Goal: Task Accomplishment & Management: Manage account settings

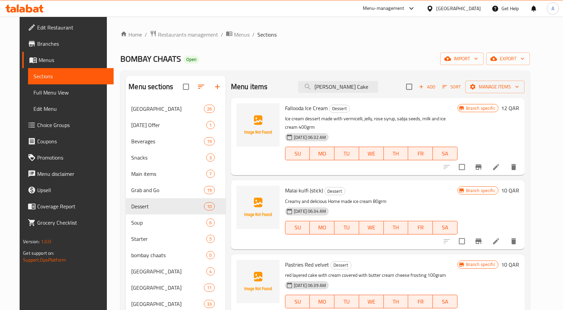
click at [379, 39] on div "Home / Restaurants management / Menus / Sections BOMBAY CHAATS Open import expo…" at bounding box center [324, 210] width 409 height 361
click at [361, 85] on input "Safron Cake" at bounding box center [338, 87] width 80 height 12
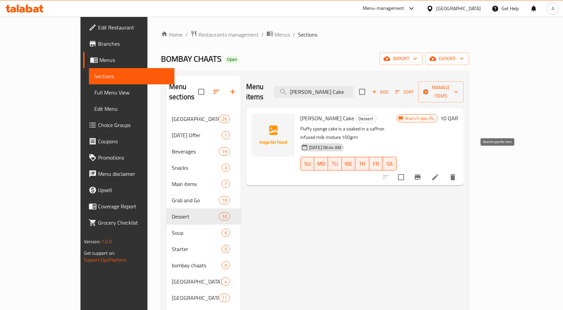
click at [426, 169] on button "Branch-specific-item" at bounding box center [418, 177] width 16 height 16
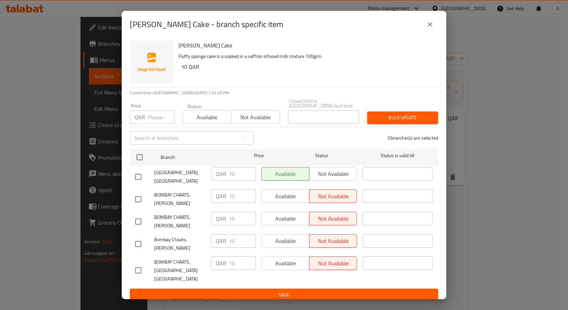
click at [434, 28] on icon "close" at bounding box center [430, 24] width 8 height 8
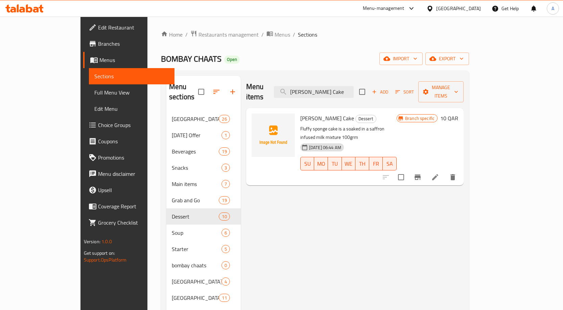
click at [352, 80] on div "Menu items Safron Cake Add Sort Manage items" at bounding box center [355, 92] width 218 height 32
click at [353, 87] on input "Safron Cake" at bounding box center [314, 92] width 80 height 12
paste input "Hot & Sour Soup (Veg )"
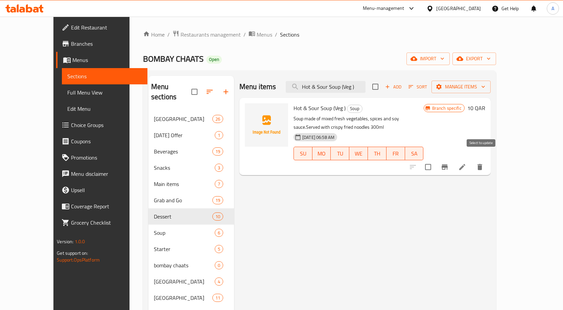
type input "Hot & Sour Soup (Veg )"
click at [449, 163] on icon "Branch-specific-item" at bounding box center [445, 167] width 8 height 8
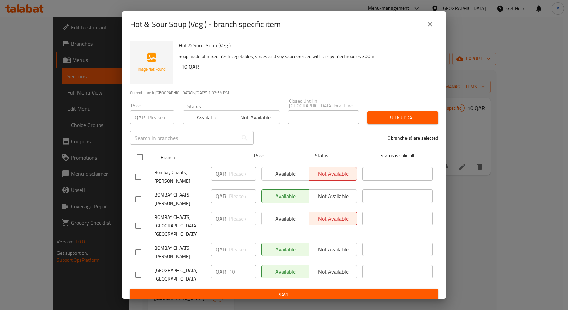
click at [139, 158] on input "checkbox" at bounding box center [140, 157] width 14 height 14
checkbox input "true"
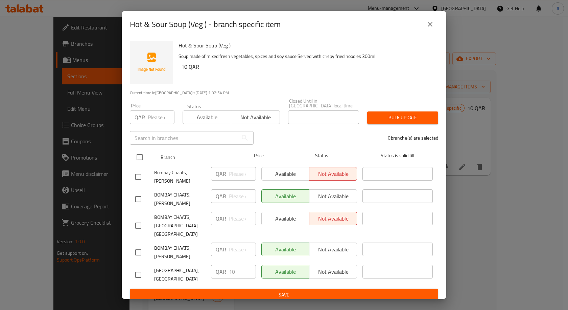
checkbox input "true"
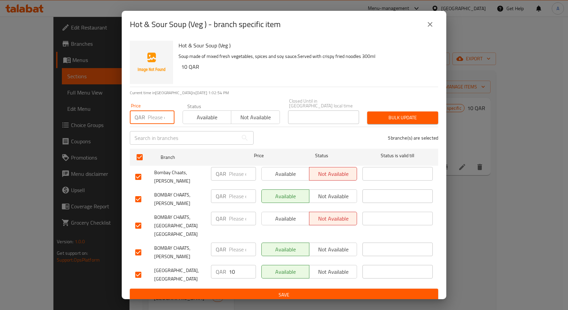
click at [150, 114] on input "number" at bounding box center [161, 117] width 27 height 14
type input "10"
click at [415, 116] on span "Bulk update" at bounding box center [403, 117] width 60 height 8
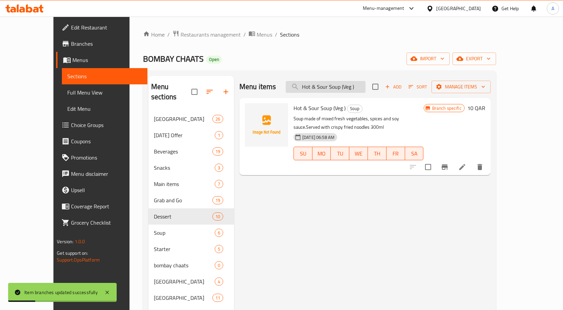
click at [356, 88] on input "Hot & Sour Soup (Veg )" at bounding box center [326, 87] width 80 height 12
paste input "Chicken"
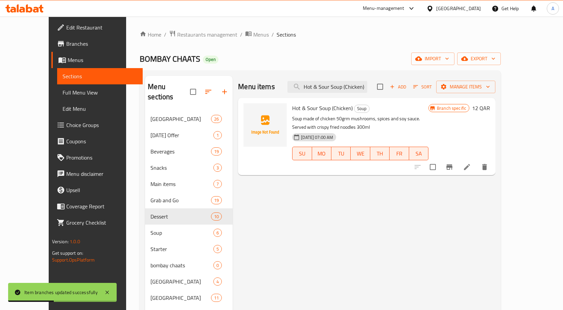
type input "Hot & Sour Soup (Chicken)"
click at [453, 169] on icon "Branch-specific-item" at bounding box center [450, 166] width 6 height 5
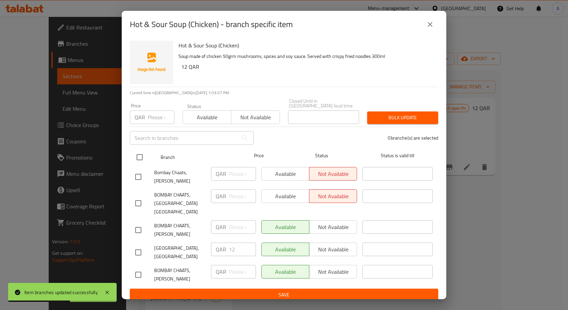
click at [144, 154] on input "checkbox" at bounding box center [140, 157] width 14 height 14
checkbox input "true"
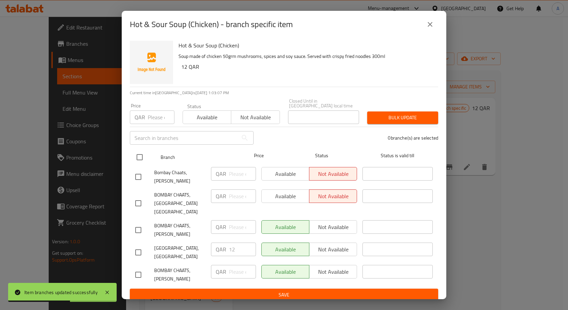
checkbox input "true"
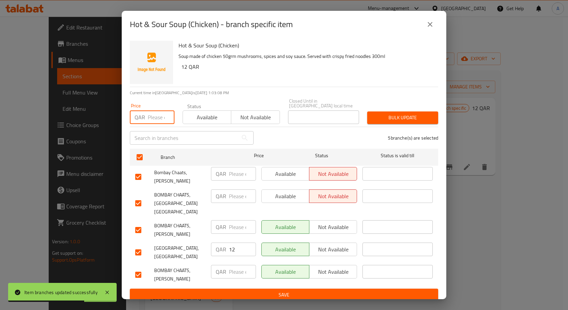
click at [158, 118] on input "number" at bounding box center [161, 117] width 27 height 14
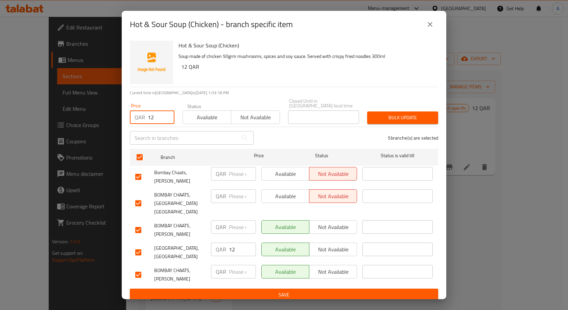
type input "12"
click at [415, 121] on button "Bulk update" at bounding box center [402, 117] width 71 height 13
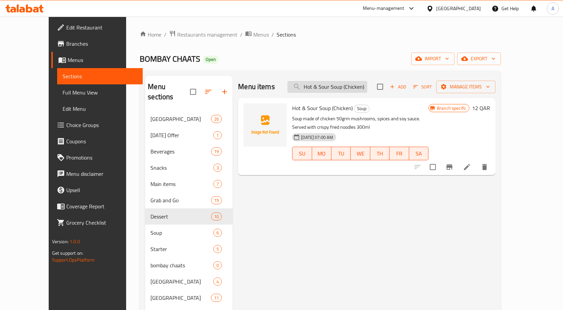
click at [367, 85] on input "Hot & Sour Soup (Chicken)" at bounding box center [328, 87] width 80 height 12
paste input "Manchow Soup (Veg"
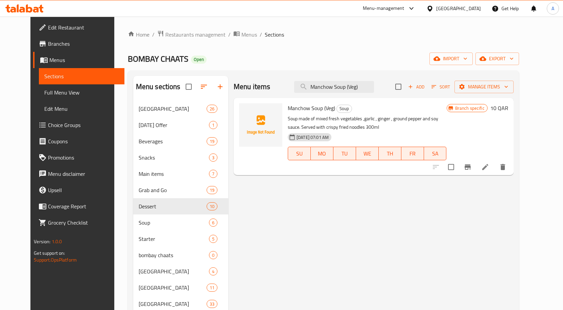
type input "Manchow Soup (Veg)"
click at [476, 161] on button "Branch-specific-item" at bounding box center [468, 167] width 16 height 16
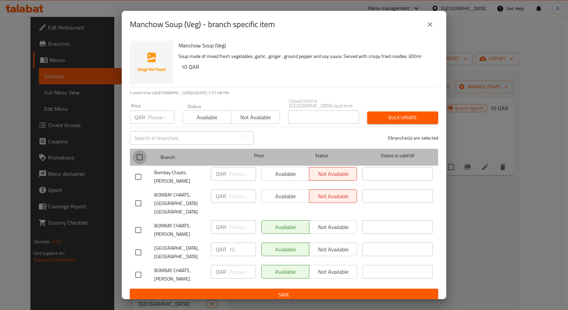
click at [138, 153] on input "checkbox" at bounding box center [140, 157] width 14 height 14
checkbox input "true"
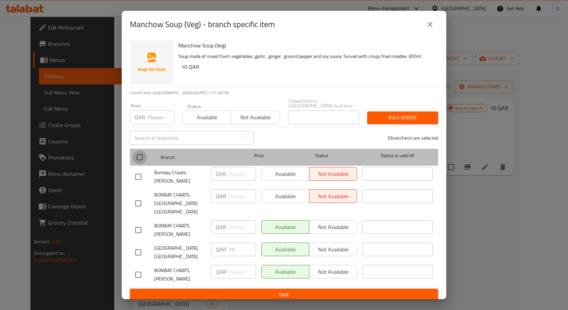
checkbox input "true"
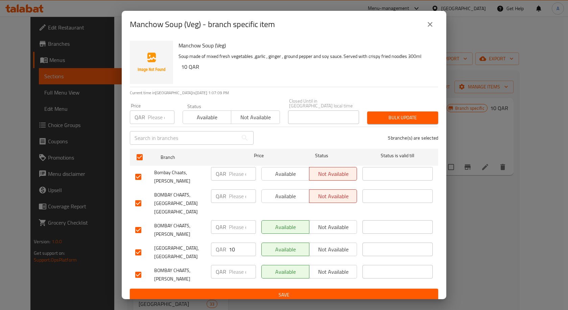
click at [153, 117] on input "number" at bounding box center [161, 117] width 27 height 14
type input "10"
click at [407, 125] on div "5 branche(s) are selected" at bounding box center [350, 137] width 185 height 24
click at [407, 122] on button "Bulk update" at bounding box center [402, 117] width 71 height 13
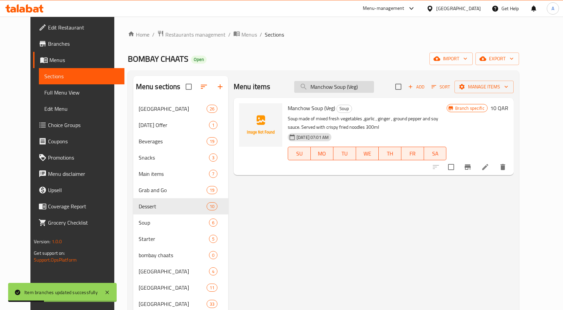
click at [355, 85] on input "Manchow Soup (Veg)" at bounding box center [334, 87] width 80 height 12
paste input "Chicken"
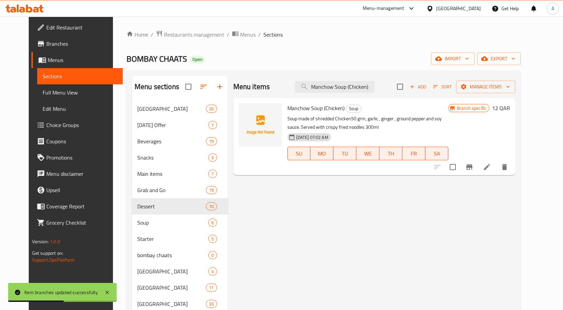
type input "Manchow Soup (Chicken)"
click at [474, 165] on icon "Branch-specific-item" at bounding box center [469, 167] width 8 height 8
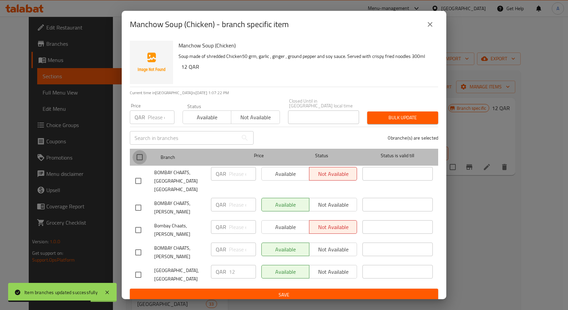
click at [142, 159] on input "checkbox" at bounding box center [140, 157] width 14 height 14
checkbox input "true"
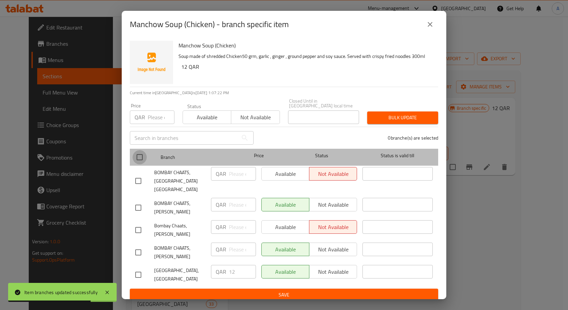
checkbox input "true"
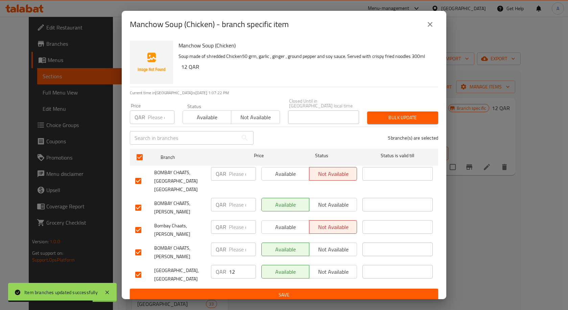
click at [155, 116] on input "number" at bounding box center [161, 117] width 27 height 14
type input "12"
click at [399, 121] on span "Bulk update" at bounding box center [403, 117] width 60 height 8
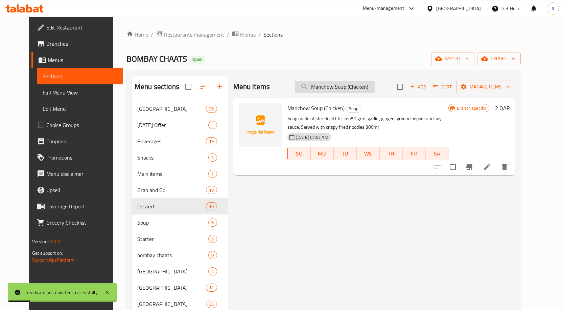
click at [362, 87] on input "Manchow Soup (Chicken)" at bounding box center [335, 87] width 80 height 12
paste input "Sweet corn Soup (Veg"
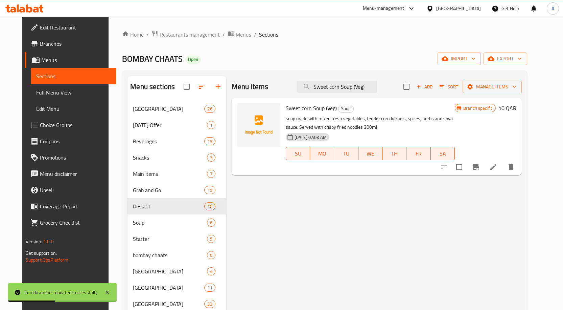
type input "Sweet corn Soup (Veg)"
click at [479, 166] on icon "Branch-specific-item" at bounding box center [476, 166] width 6 height 5
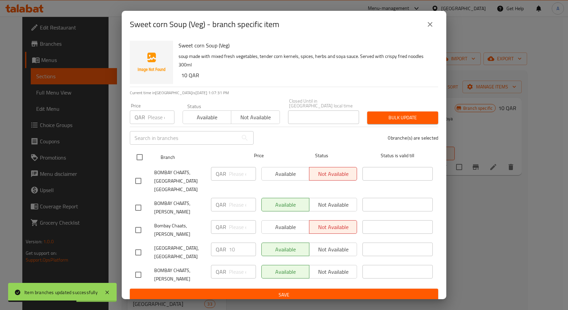
click at [142, 156] on input "checkbox" at bounding box center [140, 157] width 14 height 14
checkbox input "true"
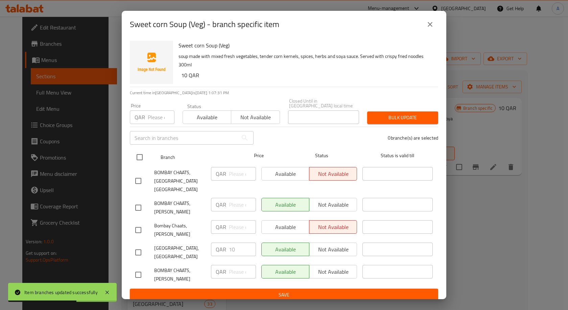
checkbox input "true"
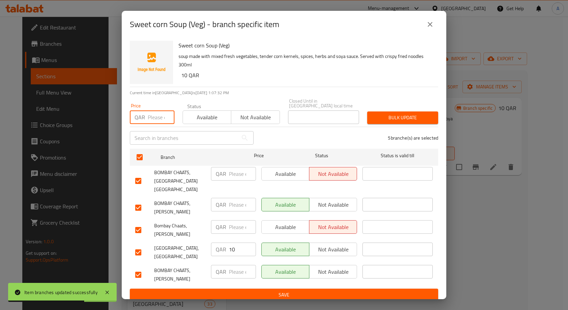
click at [149, 117] on input "number" at bounding box center [161, 117] width 27 height 14
type input "10"
click at [433, 111] on button "Bulk update" at bounding box center [402, 117] width 71 height 13
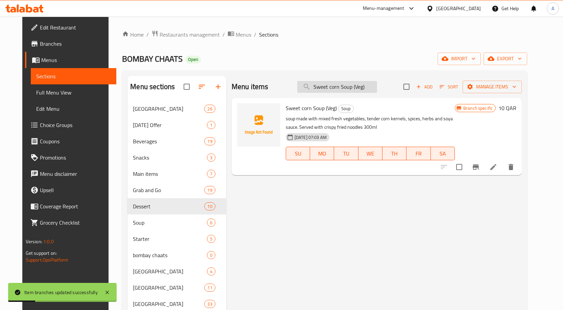
click at [334, 85] on input "Sweet corn Soup (Veg)" at bounding box center [337, 87] width 80 height 12
click at [356, 87] on input "Sweet corn Soup (Veg)" at bounding box center [337, 87] width 80 height 12
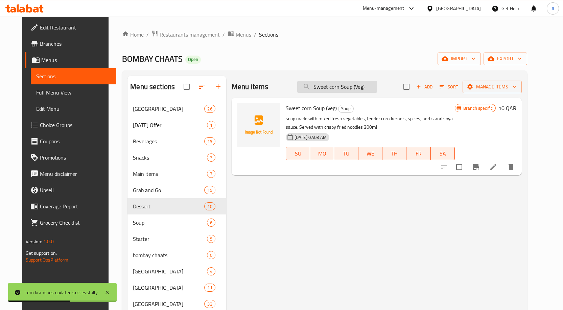
click at [356, 87] on input "Sweet corn Soup (Veg)" at bounding box center [337, 87] width 80 height 12
paste input "Chicken"
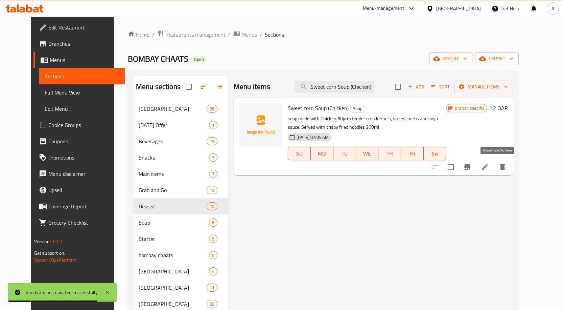
type input "Sweet corn Soup (Chicken)"
click at [476, 165] on button "Branch-specific-item" at bounding box center [467, 167] width 16 height 16
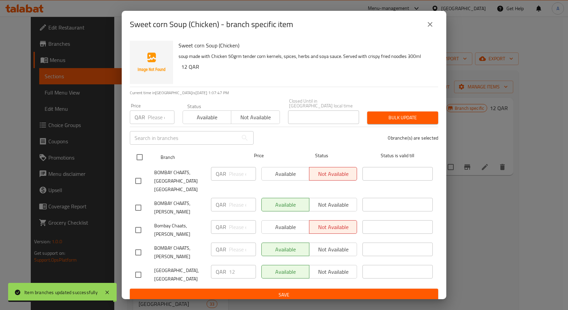
click at [139, 153] on input "checkbox" at bounding box center [140, 157] width 14 height 14
checkbox input "true"
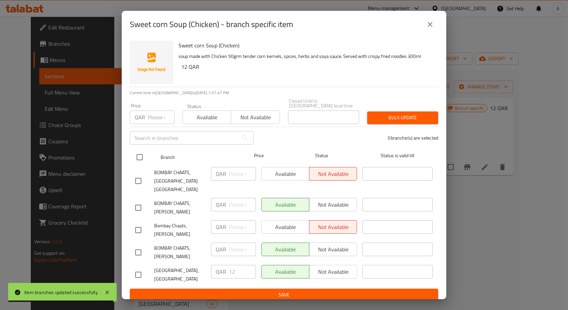
checkbox input "true"
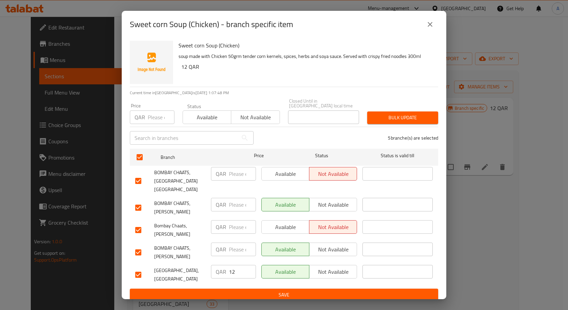
click at [152, 111] on input "number" at bounding box center [161, 117] width 27 height 14
type input "12"
click at [399, 119] on span "Bulk update" at bounding box center [403, 117] width 60 height 8
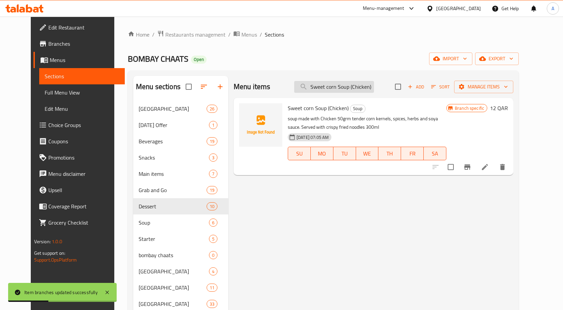
click at [353, 86] on input "Sweet corn Soup (Chicken)" at bounding box center [334, 87] width 80 height 12
paste input "Masala Momo (Veg) 8pcs"
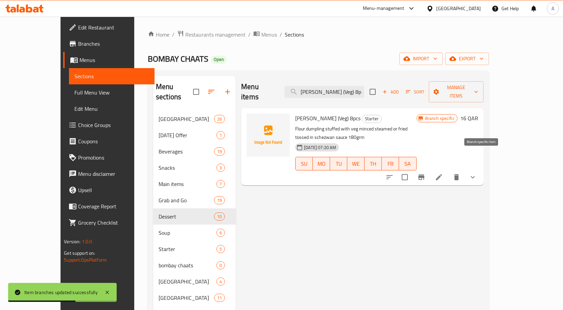
type input "Masala Momo (Veg) 8pcs"
click at [425, 174] on icon "Branch-specific-item" at bounding box center [421, 176] width 6 height 5
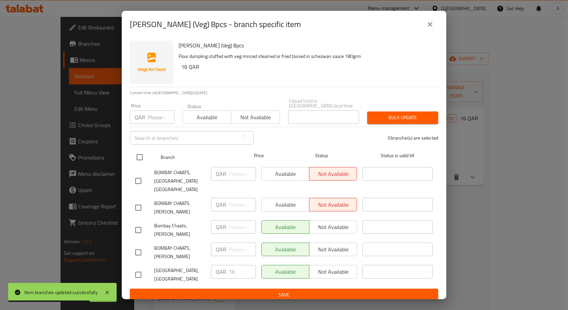
click at [141, 152] on input "checkbox" at bounding box center [140, 157] width 14 height 14
checkbox input "true"
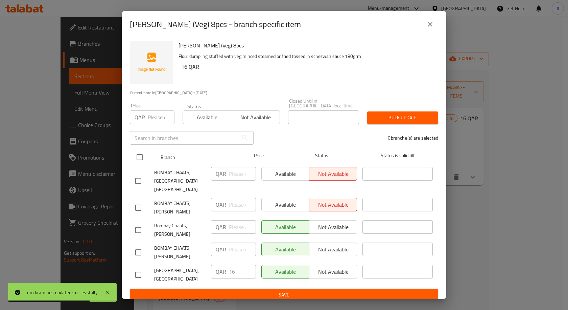
checkbox input "true"
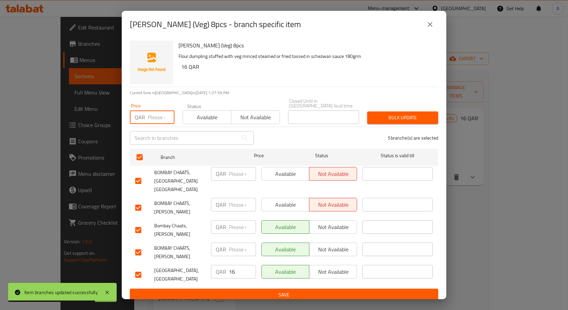
click at [150, 113] on input "number" at bounding box center [161, 117] width 27 height 14
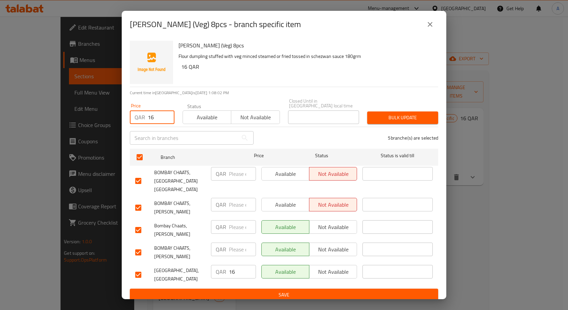
type input "16"
click at [414, 120] on span "Bulk update" at bounding box center [403, 117] width 60 height 8
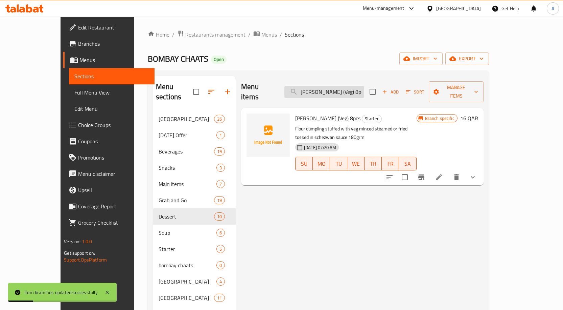
click at [348, 87] on input "Masala Momo (Veg) 8pcs" at bounding box center [324, 92] width 80 height 12
paste input "Chicken"
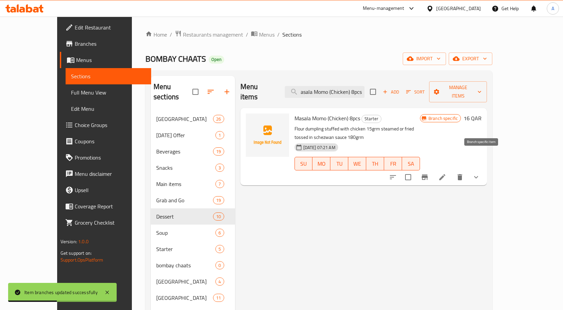
type input "Masala Momo (Chicken) 8pcs"
click at [433, 169] on button "Branch-specific-item" at bounding box center [425, 177] width 16 height 16
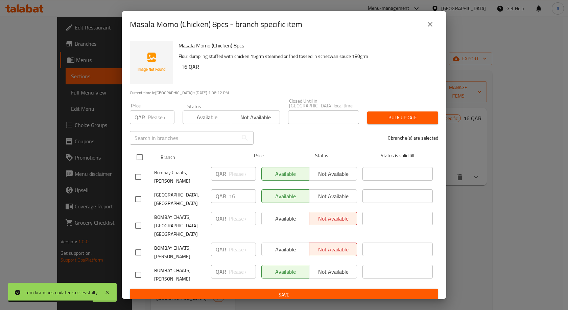
click at [142, 153] on input "checkbox" at bounding box center [140, 157] width 14 height 14
checkbox input "true"
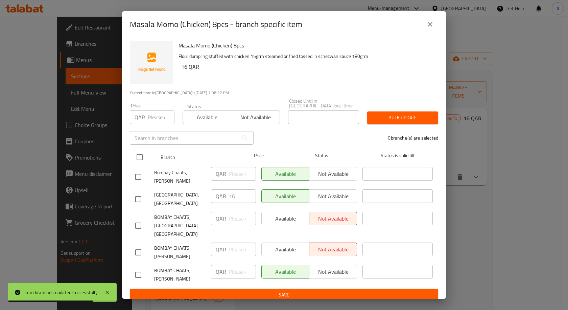
checkbox input "true"
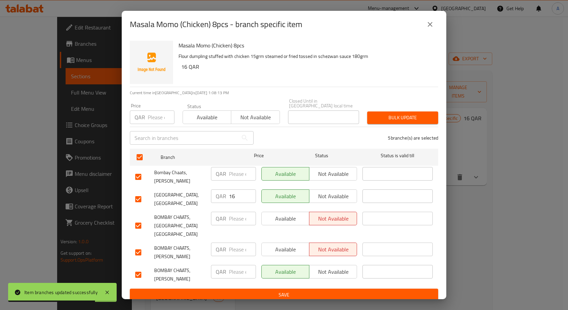
click at [149, 122] on input "number" at bounding box center [161, 117] width 27 height 14
type input "16"
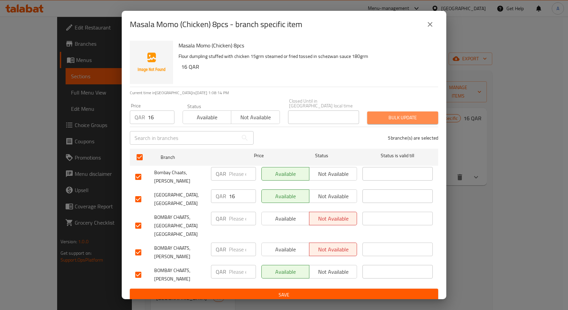
click at [386, 113] on span "Bulk update" at bounding box center [403, 117] width 60 height 8
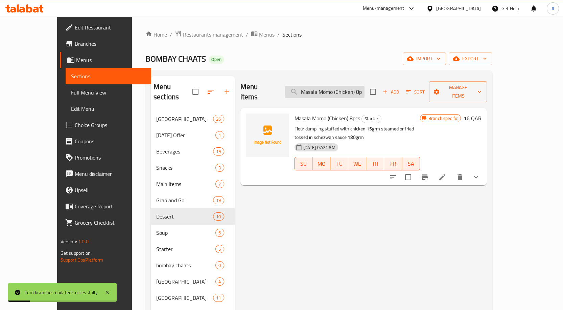
click at [365, 86] on input "Masala Momo (Chicken) 8pcs" at bounding box center [325, 92] width 80 height 12
paste input "omos (Veg)"
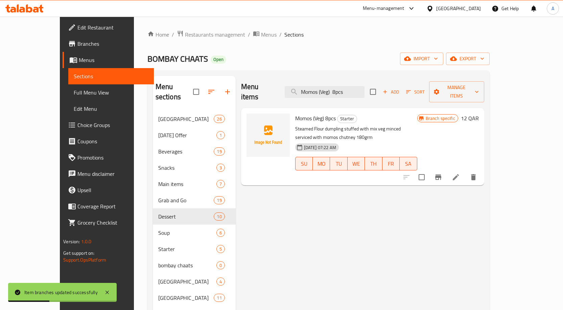
type input "Momos (Veg) 8pcs"
click at [447, 169] on button "Branch-specific-item" at bounding box center [438, 177] width 16 height 16
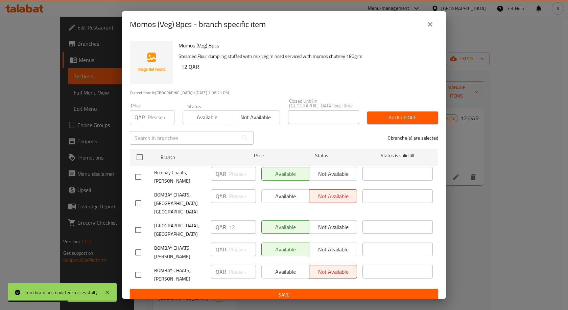
click at [140, 142] on input "text" at bounding box center [184, 138] width 108 height 14
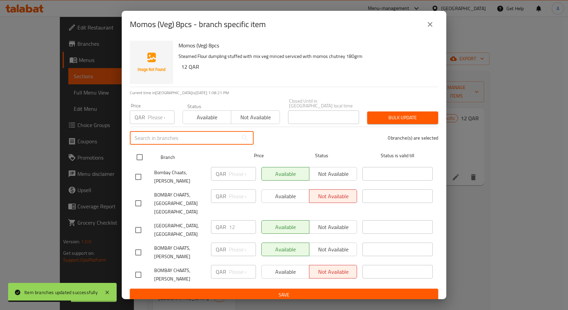
click at [139, 156] on input "checkbox" at bounding box center [140, 157] width 14 height 14
checkbox input "true"
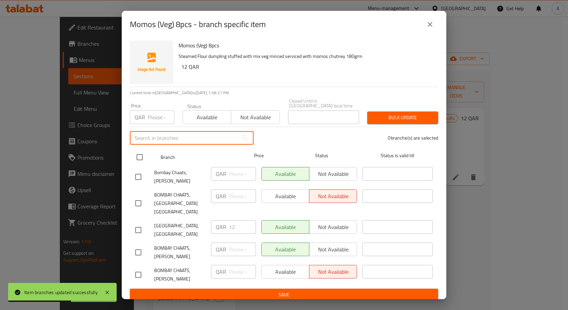
checkbox input "true"
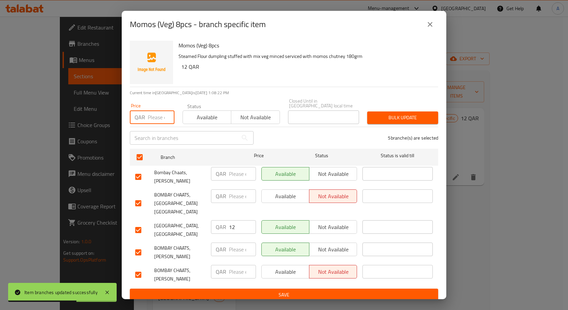
click at [148, 120] on input "number" at bounding box center [161, 117] width 27 height 14
type input "12"
click at [397, 117] on span "Bulk update" at bounding box center [403, 117] width 60 height 8
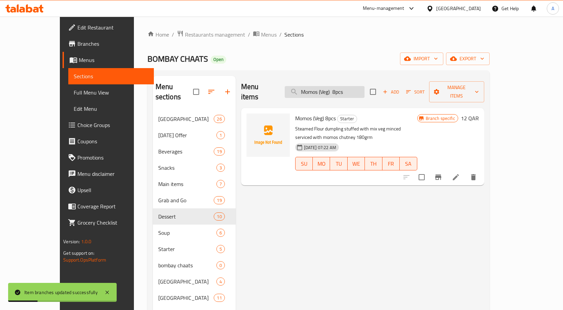
click at [341, 86] on input "Momos (Veg) 8pcs" at bounding box center [325, 92] width 80 height 12
paste input "Chicken"
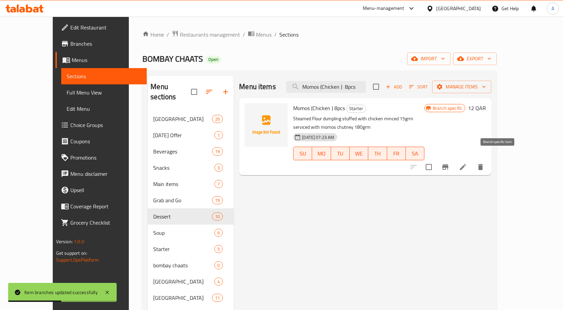
type input "Momos (Chicken ) 8pcs"
click at [449, 164] on icon "Branch-specific-item" at bounding box center [445, 166] width 6 height 5
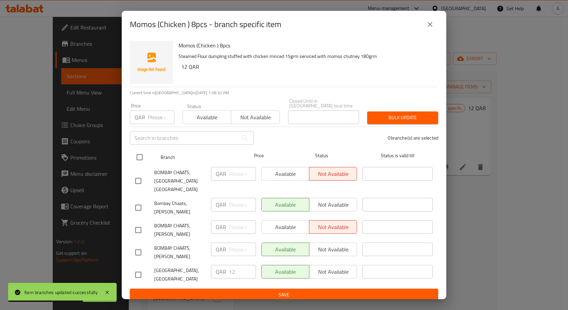
click at [142, 156] on input "checkbox" at bounding box center [140, 157] width 14 height 14
checkbox input "true"
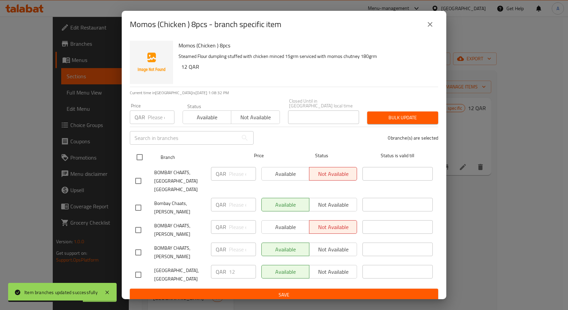
checkbox input "true"
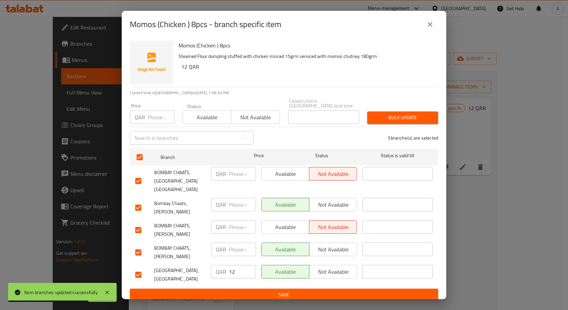
click at [155, 116] on input "number" at bounding box center [161, 117] width 27 height 14
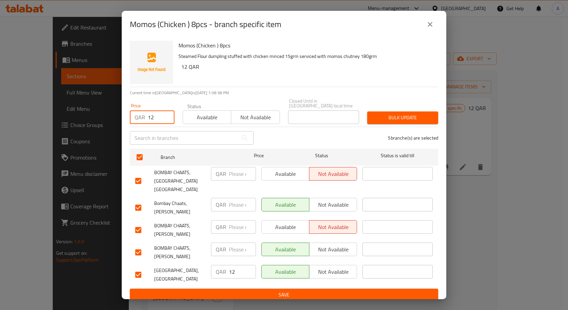
type input "12"
click at [395, 116] on span "Bulk update" at bounding box center [403, 117] width 60 height 8
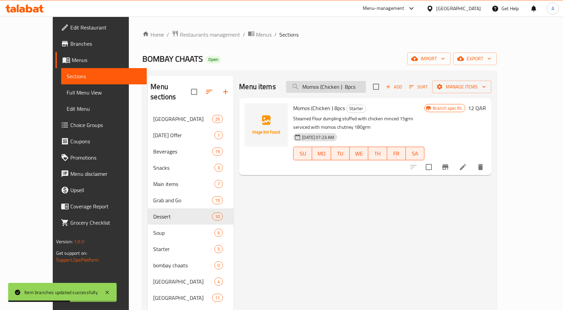
click at [348, 83] on input "Momos (Chicken ) 8pcs" at bounding box center [326, 87] width 80 height 12
paste input "Chicken Lollipops (6Pcs)"
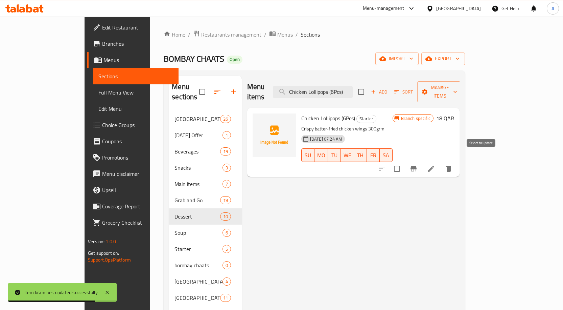
type input "Chicken Lollipops (6Pcs)"
click at [417, 166] on icon "Branch-specific-item" at bounding box center [414, 168] width 6 height 5
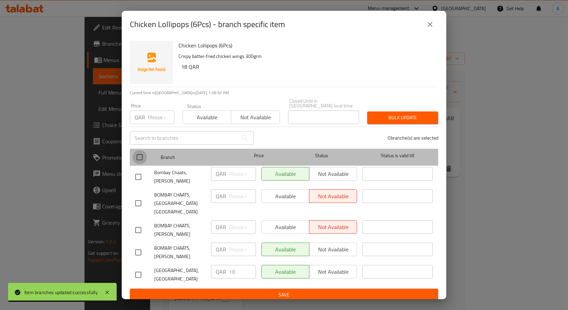
click at [135, 155] on input "checkbox" at bounding box center [140, 157] width 14 height 14
checkbox input "true"
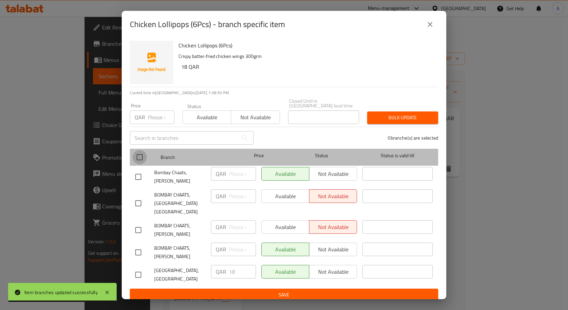
checkbox input "true"
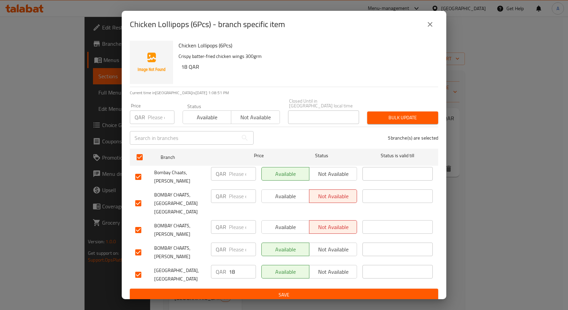
click at [156, 122] on input "number" at bounding box center [161, 117] width 27 height 14
type input "18"
click at [410, 112] on button "Bulk update" at bounding box center [402, 117] width 71 height 13
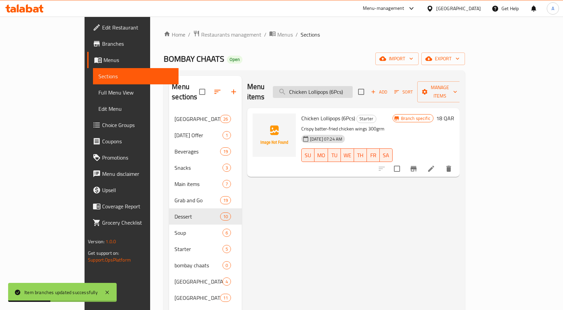
click at [353, 89] on input "Chicken Lollipops (6Pcs)" at bounding box center [313, 92] width 80 height 12
paste input "rispy chicken"
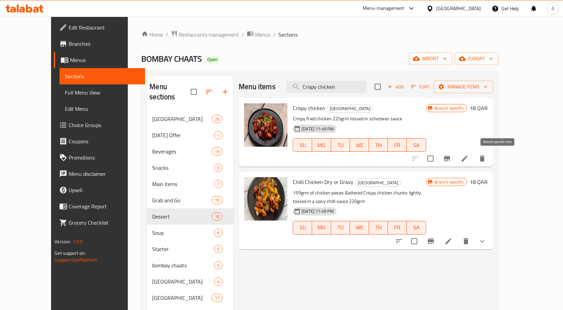
type input "Crispy chicken"
click at [451, 157] on icon "Branch-specific-item" at bounding box center [447, 158] width 8 height 8
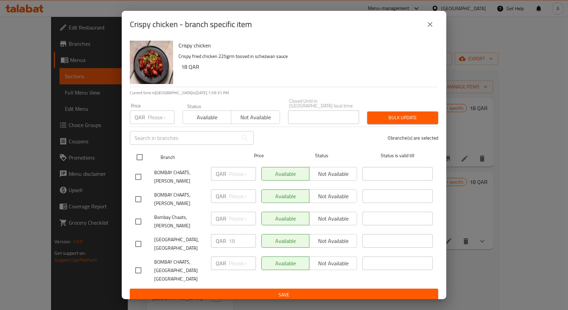
click at [137, 161] on input "checkbox" at bounding box center [140, 157] width 14 height 14
checkbox input "true"
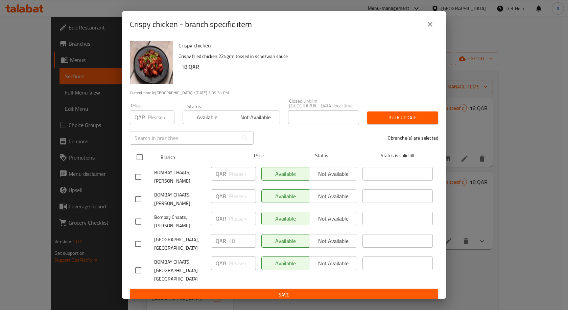
checkbox input "true"
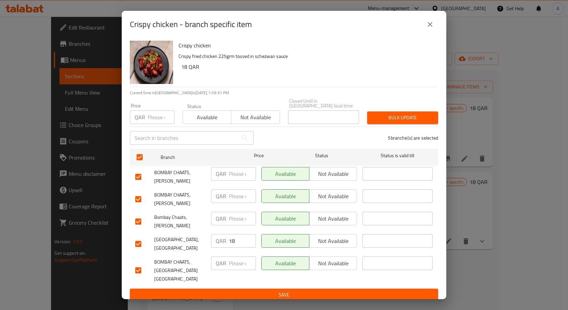
click at [147, 121] on div "QAR Price" at bounding box center [152, 117] width 45 height 14
type input "18"
click at [399, 117] on span "Bulk update" at bounding box center [403, 117] width 60 height 8
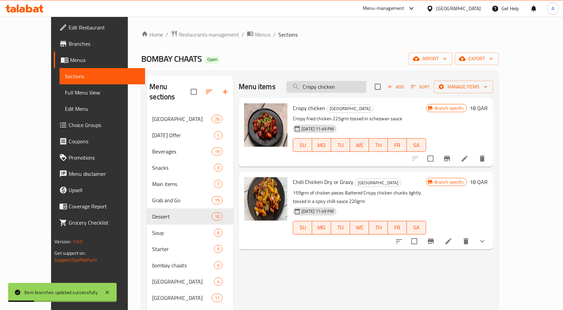
click at [347, 85] on input "Crispy chicken" at bounding box center [327, 87] width 80 height 12
paste input "Vegtables"
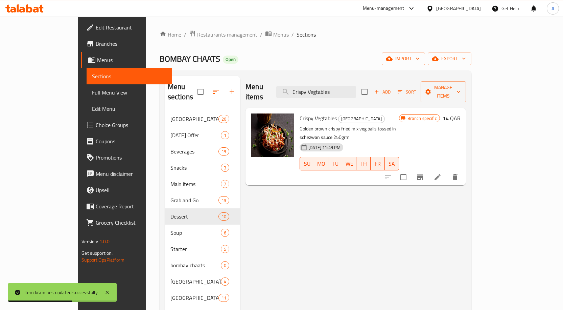
type input "Crispy Vegtables"
click at [424, 173] on icon "Branch-specific-item" at bounding box center [420, 177] width 8 height 8
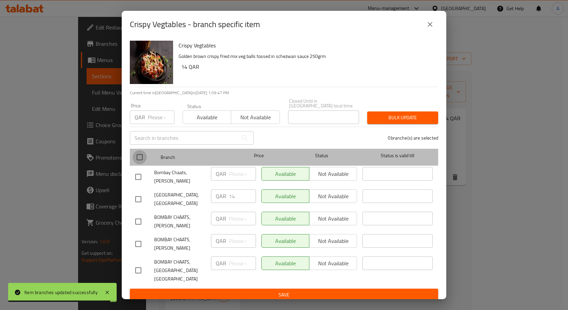
click at [142, 156] on input "checkbox" at bounding box center [140, 157] width 14 height 14
checkbox input "true"
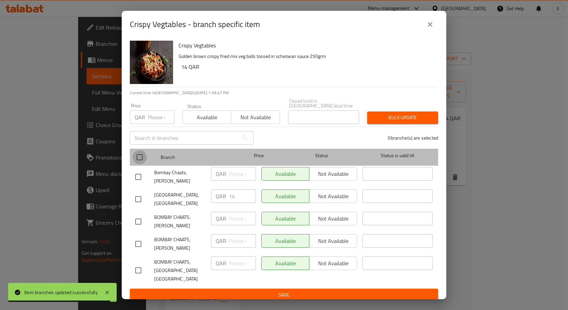
checkbox input "true"
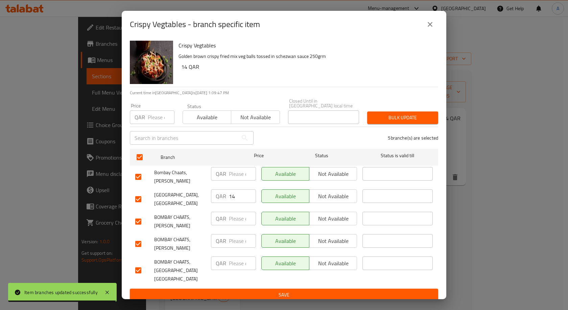
click at [149, 115] on input "number" at bounding box center [161, 117] width 27 height 14
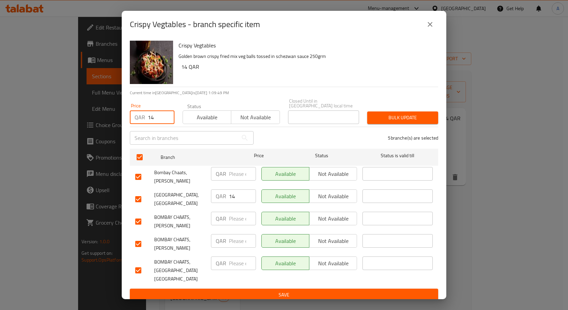
type input "14"
click at [391, 116] on span "Bulk update" at bounding box center [403, 117] width 60 height 8
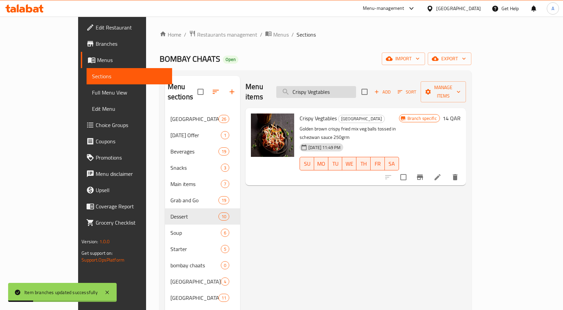
click at [334, 90] on input "Crispy Vegtables" at bounding box center [316, 92] width 80 height 12
paste input "hicken Lollipops masala (6 Pcs)"
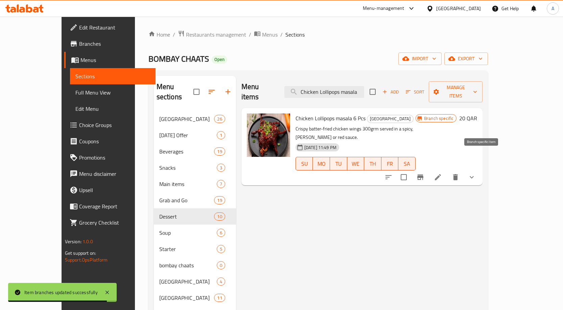
type input "Chicken Lollipops masala"
click at [425, 173] on icon "Branch-specific-item" at bounding box center [420, 177] width 8 height 8
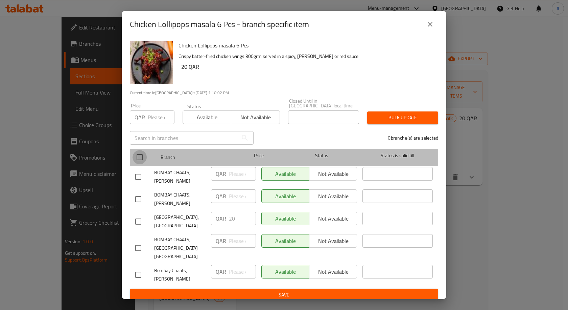
click at [138, 152] on input "checkbox" at bounding box center [140, 157] width 14 height 14
checkbox input "true"
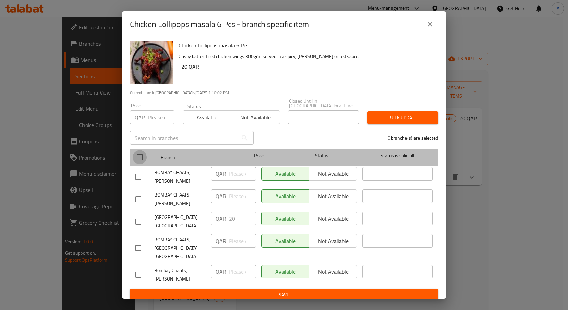
checkbox input "true"
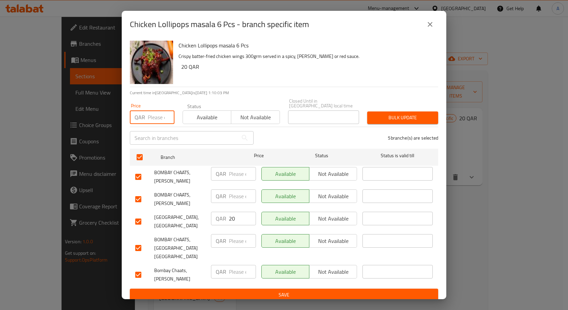
click at [155, 120] on input "number" at bounding box center [161, 117] width 27 height 14
type input "20"
click at [398, 114] on span "Bulk update" at bounding box center [403, 117] width 60 height 8
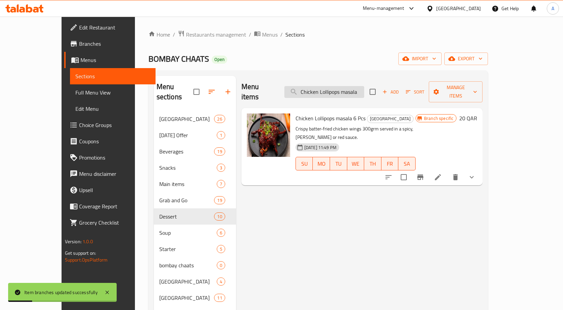
click at [356, 86] on input "Chicken Lollipops masala" at bounding box center [324, 92] width 80 height 12
paste input "lassic Fried Rice (Chicken)"
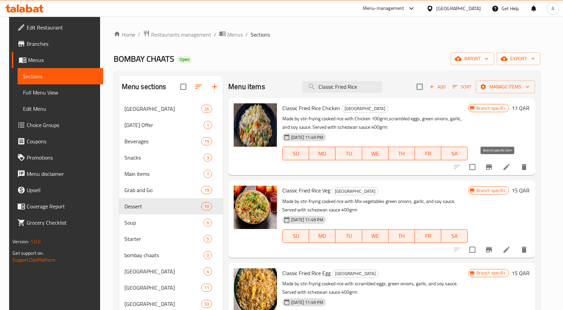
type input "Classic Fried Rice"
click at [492, 167] on icon "Branch-specific-item" at bounding box center [489, 166] width 6 height 5
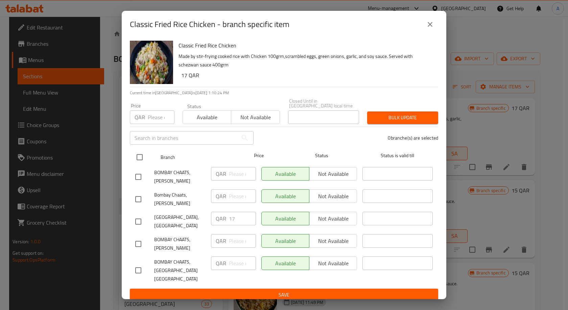
click at [141, 157] on input "checkbox" at bounding box center [140, 157] width 14 height 14
checkbox input "true"
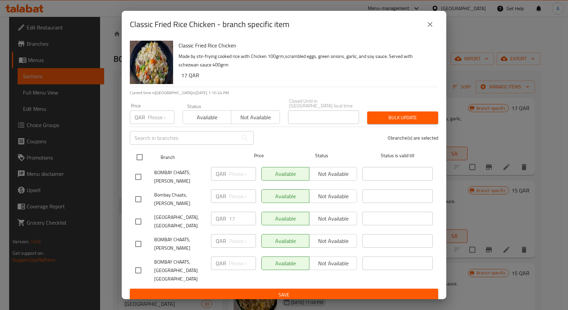
checkbox input "true"
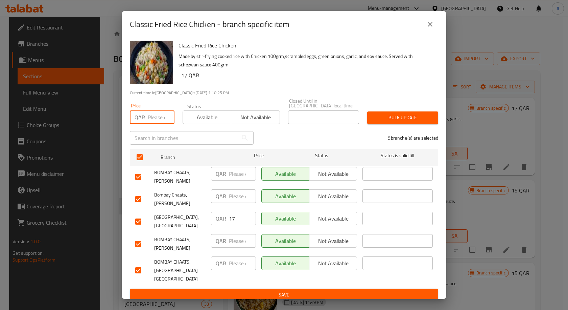
click at [157, 114] on input "number" at bounding box center [161, 117] width 27 height 14
type input "17"
click at [391, 111] on button "Bulk update" at bounding box center [402, 117] width 71 height 13
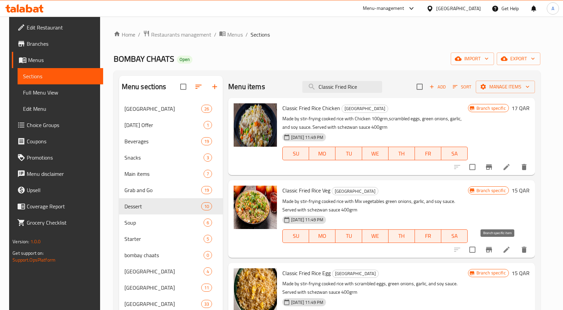
click at [493, 253] on icon "Branch-specific-item" at bounding box center [489, 249] width 8 height 8
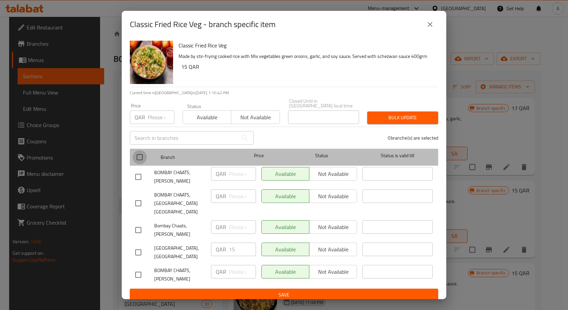
click at [135, 156] on input "checkbox" at bounding box center [140, 157] width 14 height 14
checkbox input "true"
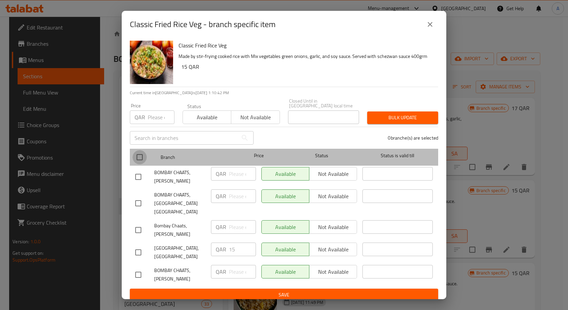
checkbox input "true"
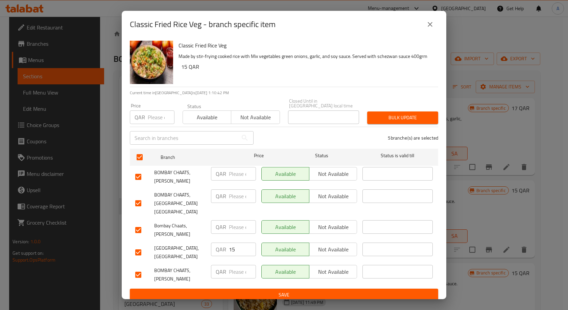
click at [154, 125] on div "Price QAR Price" at bounding box center [152, 113] width 53 height 29
click at [153, 120] on input "number" at bounding box center [161, 117] width 27 height 14
type input "15"
click at [403, 114] on span "Bulk update" at bounding box center [403, 117] width 60 height 8
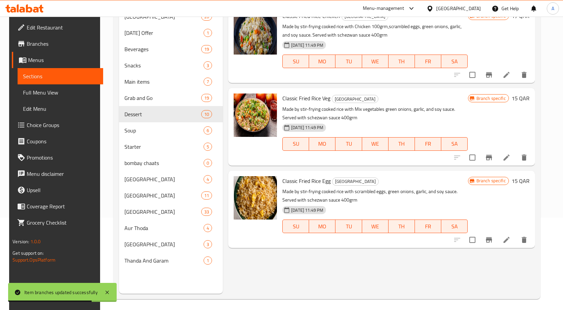
scroll to position [95, 0]
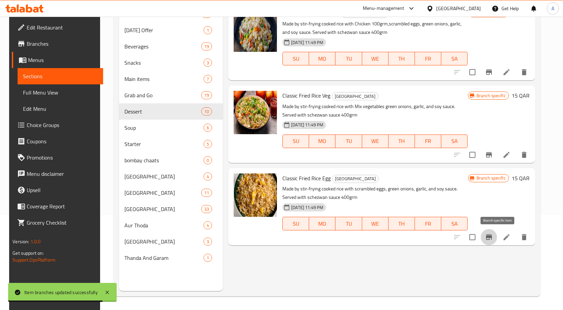
click at [497, 232] on button "Branch-specific-item" at bounding box center [489, 237] width 16 height 16
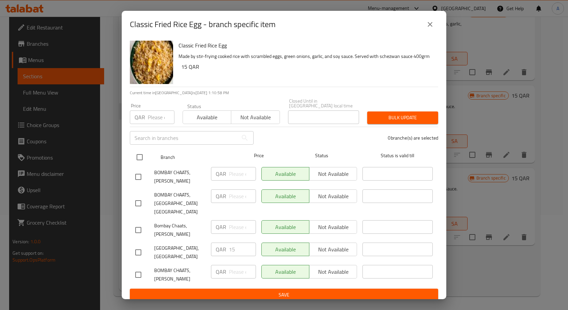
click at [138, 155] on input "checkbox" at bounding box center [140, 157] width 14 height 14
checkbox input "true"
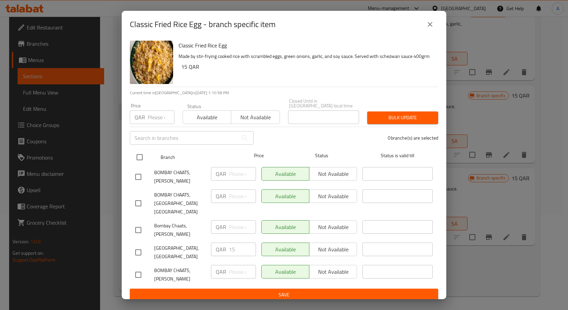
checkbox input "true"
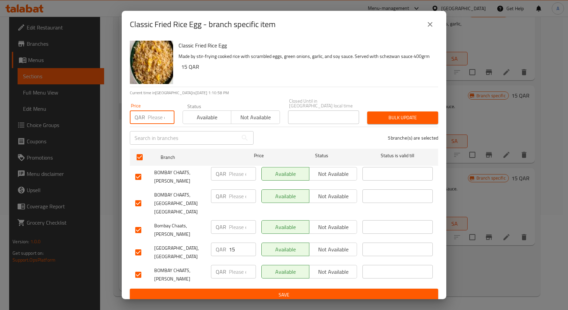
click at [152, 117] on input "number" at bounding box center [161, 117] width 27 height 14
type input "15"
click at [387, 116] on span "Bulk update" at bounding box center [403, 117] width 60 height 8
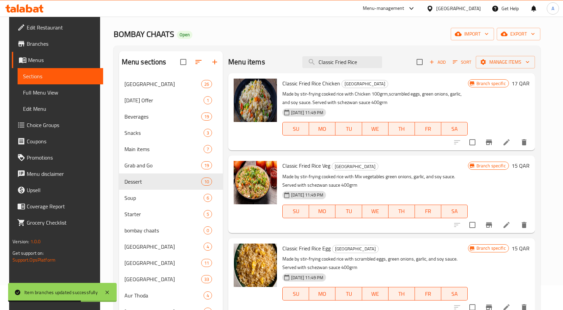
scroll to position [0, 0]
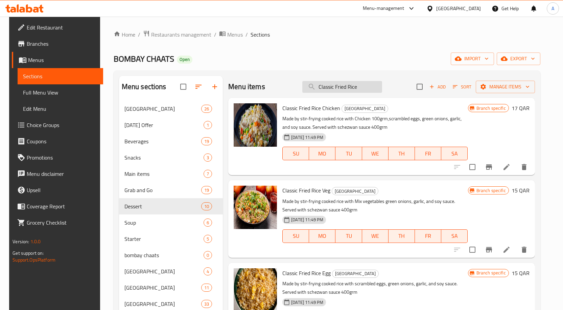
click at [335, 87] on input "Classic Fried Rice" at bounding box center [342, 87] width 80 height 12
paste input "Schezwan Fried Rice (Chicken)"
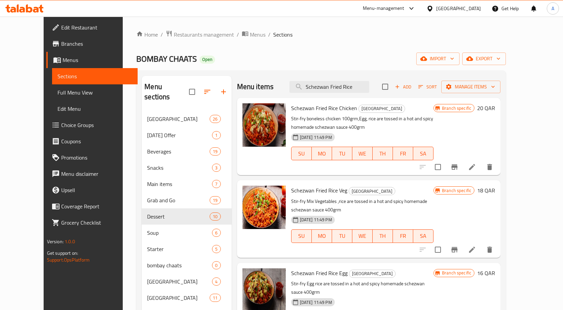
type input "Schezwan Fried Rice"
click at [459, 171] on icon "Branch-specific-item" at bounding box center [455, 167] width 8 height 8
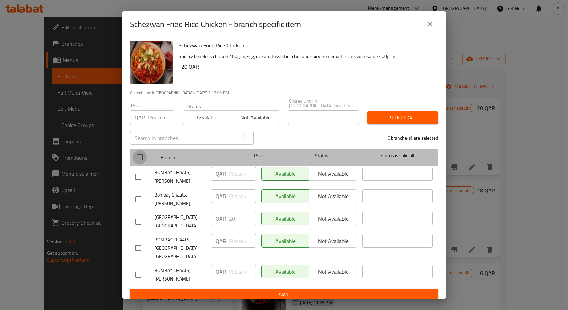
click at [139, 161] on input "checkbox" at bounding box center [140, 157] width 14 height 14
checkbox input "true"
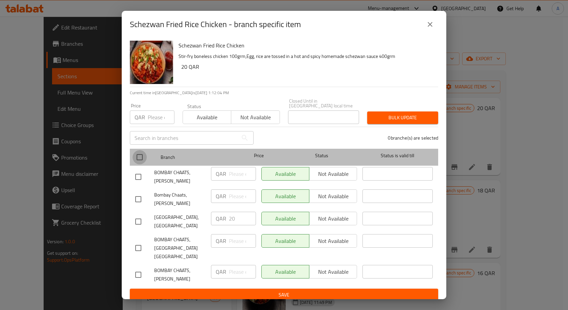
checkbox input "true"
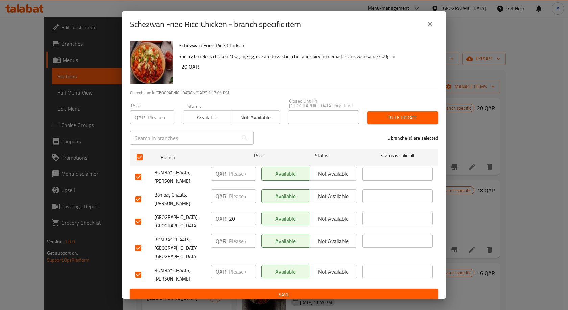
click at [156, 123] on input "number" at bounding box center [161, 117] width 27 height 14
type input "20"
click at [408, 115] on span "Bulk update" at bounding box center [403, 117] width 60 height 8
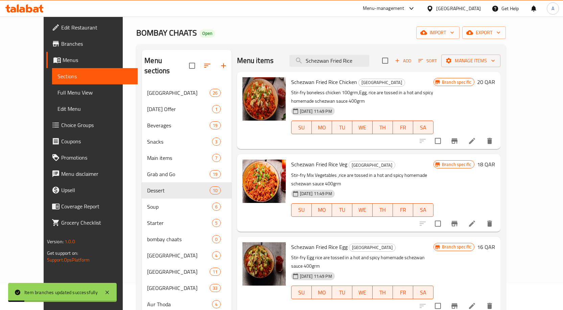
scroll to position [34, 0]
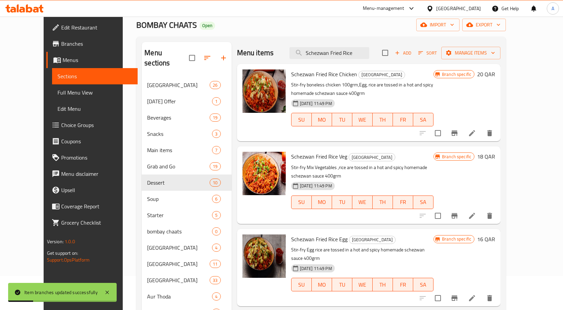
click at [459, 211] on icon "Branch-specific-item" at bounding box center [455, 215] width 8 height 8
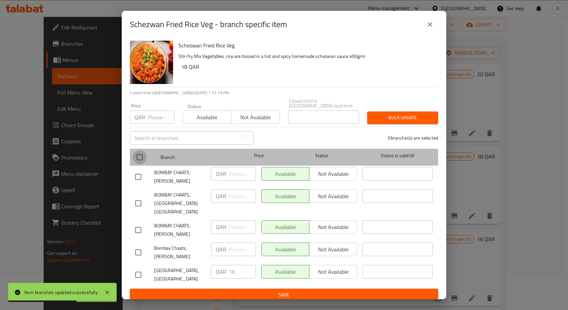
click at [137, 158] on input "checkbox" at bounding box center [140, 157] width 14 height 14
checkbox input "true"
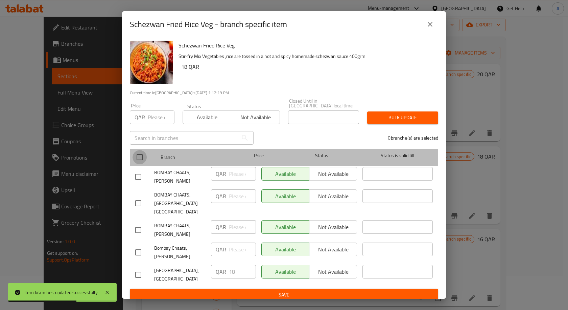
checkbox input "true"
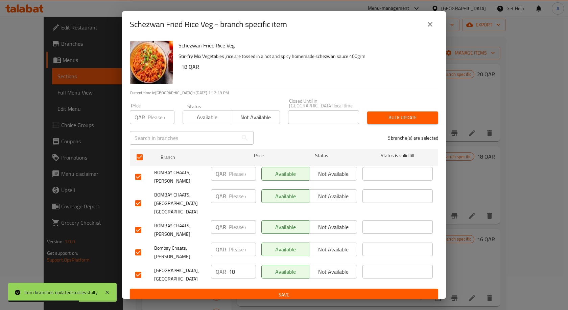
click at [150, 112] on input "number" at bounding box center [161, 117] width 27 height 14
type input "18"
click at [421, 116] on span "Bulk update" at bounding box center [403, 117] width 60 height 8
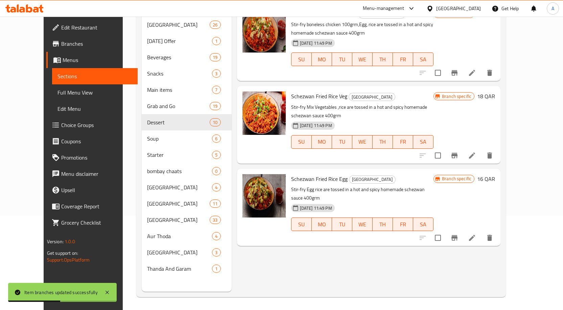
scroll to position [95, 0]
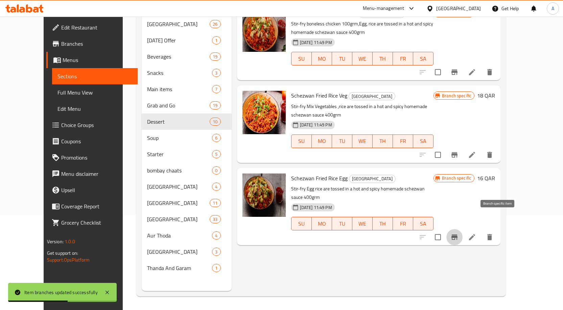
click at [459, 233] on icon "Branch-specific-item" at bounding box center [455, 237] width 8 height 8
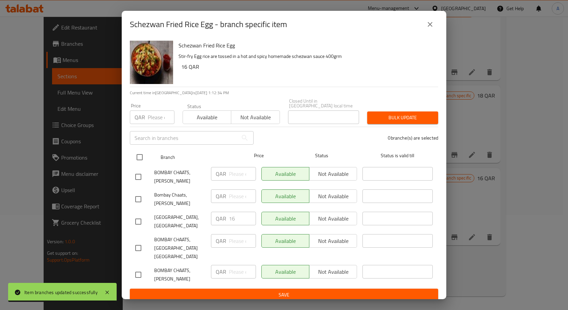
click at [142, 156] on input "checkbox" at bounding box center [140, 157] width 14 height 14
checkbox input "true"
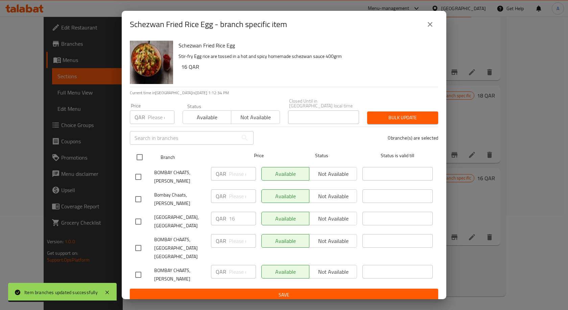
checkbox input "true"
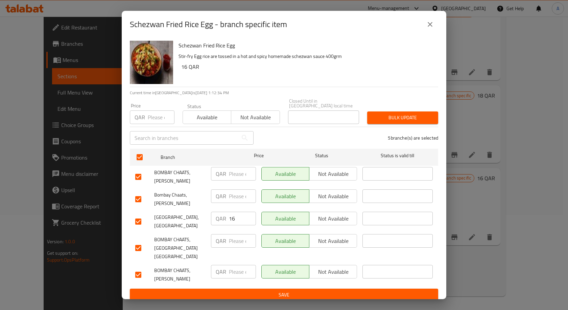
click at [156, 109] on div "Price QAR Price" at bounding box center [152, 113] width 45 height 21
click at [155, 114] on input "number" at bounding box center [161, 117] width 27 height 14
type input "16"
click at [421, 108] on div "Bulk update" at bounding box center [402, 117] width 79 height 21
click at [421, 110] on div "Bulk update" at bounding box center [402, 117] width 79 height 21
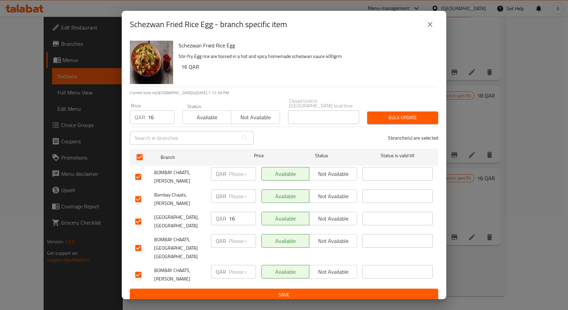
click at [421, 111] on button "Bulk update" at bounding box center [402, 117] width 71 height 13
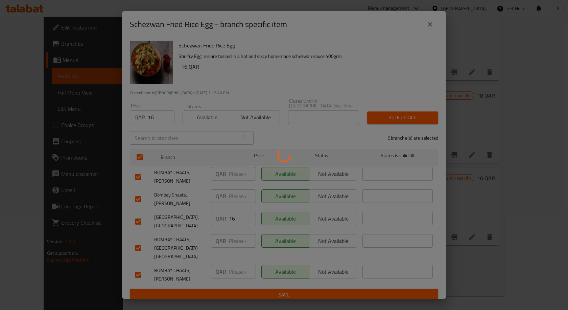
click at [421, 113] on div at bounding box center [284, 155] width 568 height 310
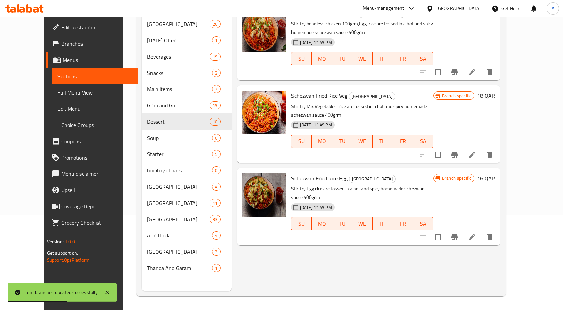
scroll to position [0, 0]
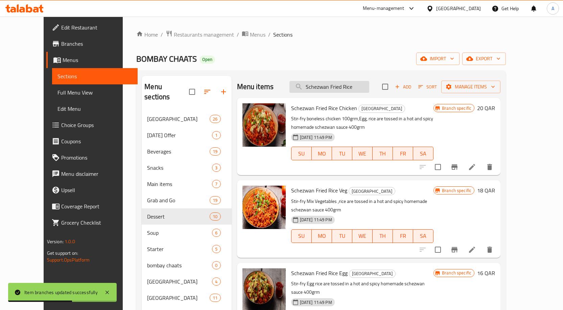
click at [350, 86] on input "Schezwan Fried Rice" at bounding box center [330, 87] width 80 height 12
paste input "Classic Noodles (Chicken)"
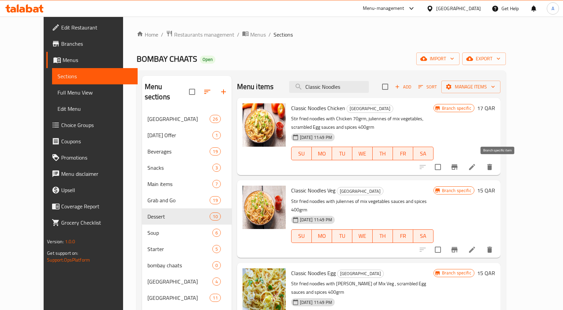
type input "Classic Noodles"
click at [458, 169] on icon "Branch-specific-item" at bounding box center [455, 166] width 6 height 5
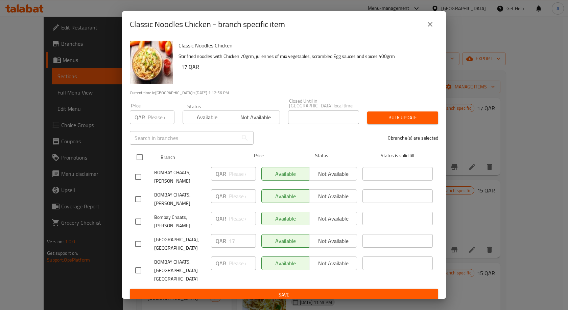
click at [138, 157] on input "checkbox" at bounding box center [140, 157] width 14 height 14
checkbox input "true"
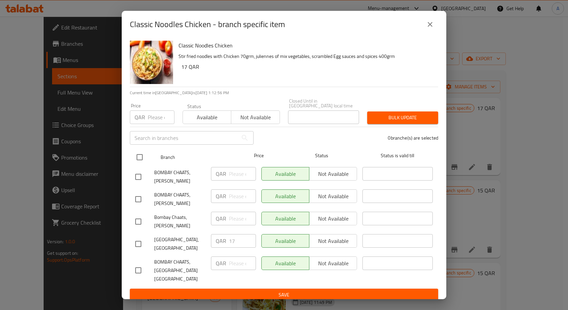
checkbox input "true"
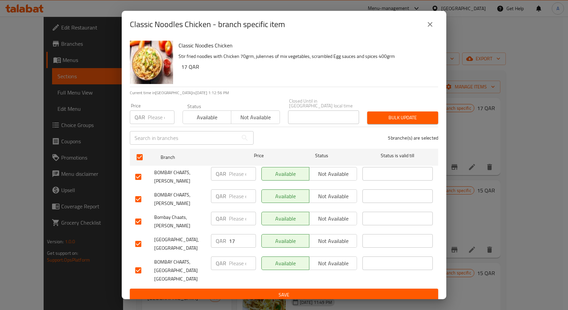
click at [150, 117] on input "number" at bounding box center [161, 117] width 27 height 14
type input "17"
click at [411, 115] on span "Bulk update" at bounding box center [403, 117] width 60 height 8
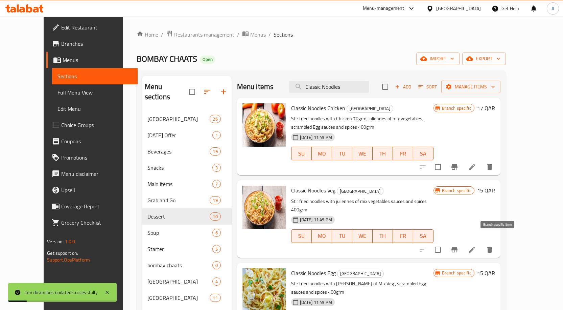
click at [458, 247] on icon "Branch-specific-item" at bounding box center [455, 249] width 6 height 5
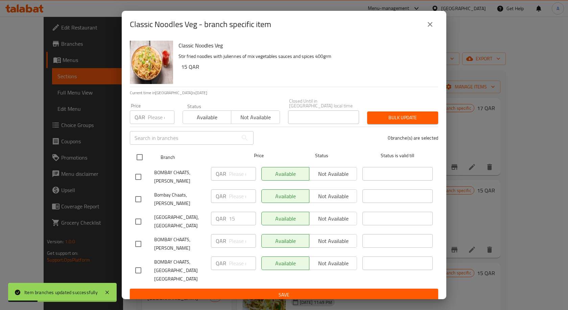
click at [144, 157] on input "checkbox" at bounding box center [140, 157] width 14 height 14
checkbox input "true"
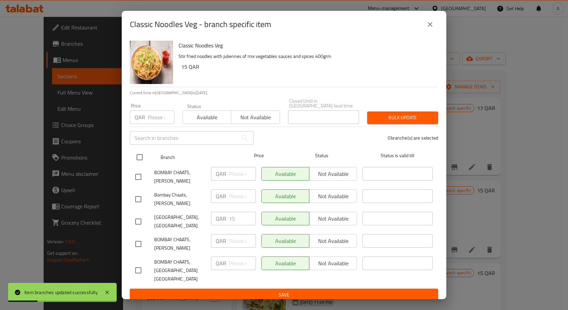
checkbox input "true"
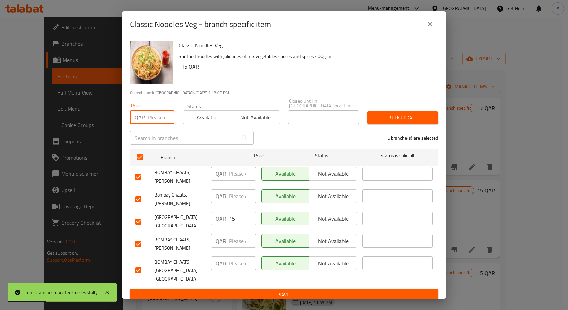
click at [148, 122] on input "number" at bounding box center [161, 117] width 27 height 14
type input "15"
click at [393, 114] on span "Bulk update" at bounding box center [403, 117] width 60 height 8
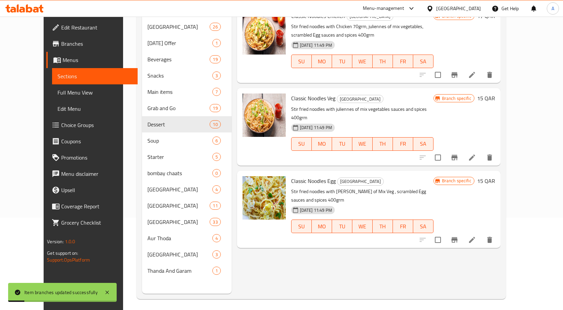
scroll to position [95, 0]
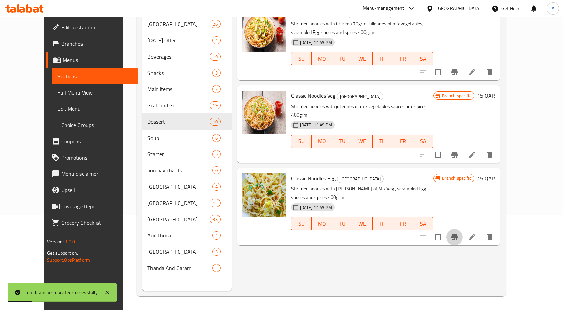
click at [459, 233] on icon "Branch-specific-item" at bounding box center [455, 237] width 8 height 8
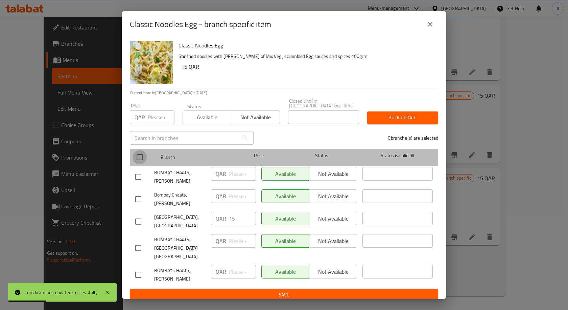
click at [144, 151] on input "checkbox" at bounding box center [140, 157] width 14 height 14
checkbox input "true"
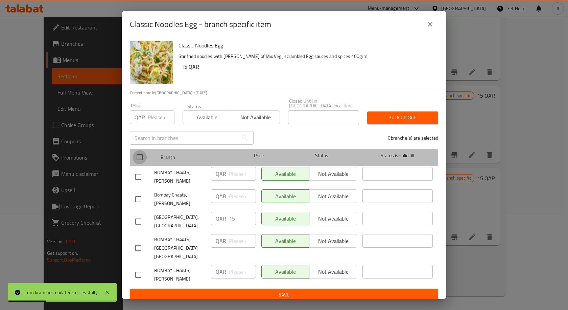
checkbox input "true"
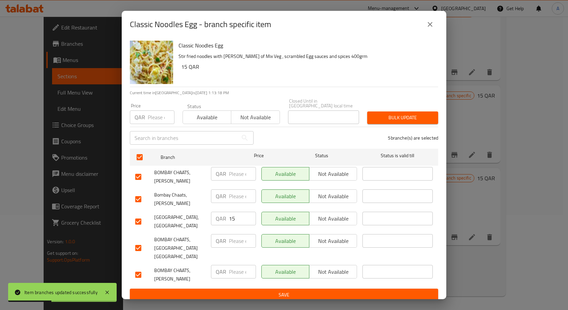
click at [148, 120] on input "number" at bounding box center [161, 117] width 27 height 14
type input "15"
click at [394, 115] on span "Bulk update" at bounding box center [403, 117] width 60 height 8
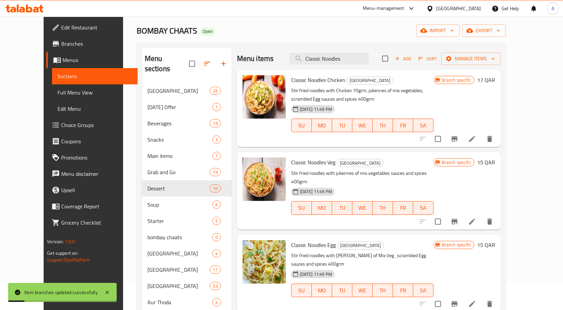
scroll to position [27, 0]
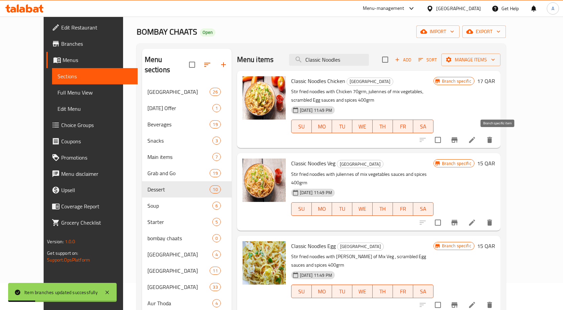
click at [463, 138] on button "Branch-specific-item" at bounding box center [455, 140] width 16 height 16
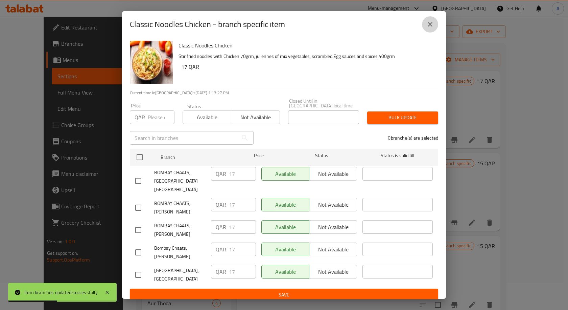
click at [432, 28] on icon "close" at bounding box center [430, 24] width 8 height 8
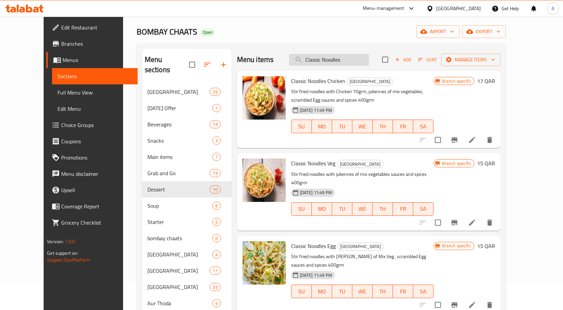
click at [363, 60] on input "Classic Noodles" at bounding box center [329, 60] width 80 height 12
paste input "Schezwan Noodles (Chicken)"
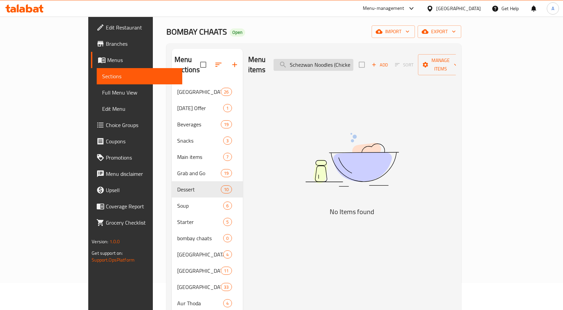
scroll to position [0, 0]
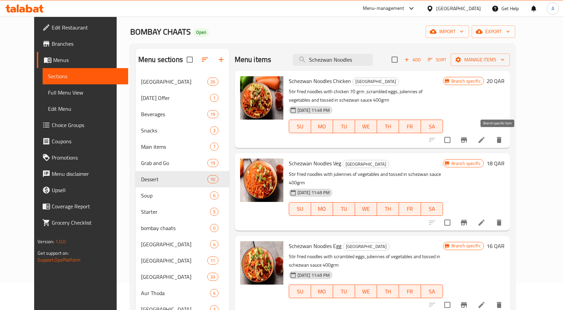
type input "Schezwan Noodles"
click at [468, 139] on icon "Branch-specific-item" at bounding box center [464, 140] width 8 height 8
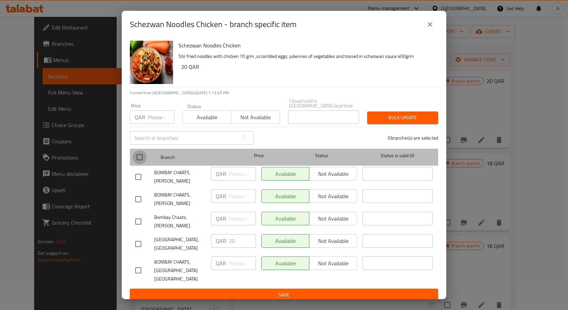
click at [141, 158] on input "checkbox" at bounding box center [140, 157] width 14 height 14
checkbox input "true"
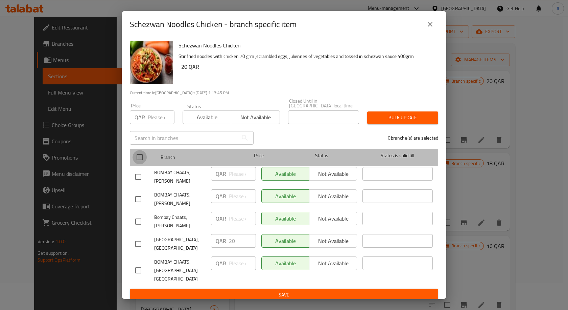
checkbox input "true"
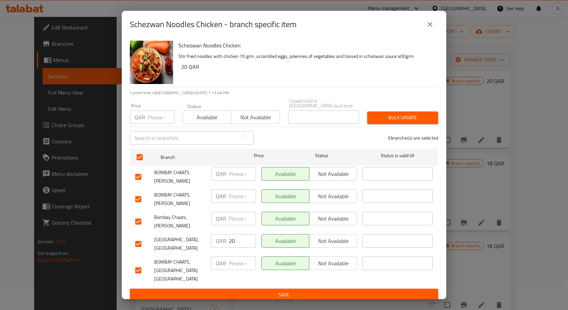
click at [154, 119] on input "number" at bounding box center [161, 117] width 27 height 14
type input "20"
click at [390, 119] on span "Bulk update" at bounding box center [403, 117] width 60 height 8
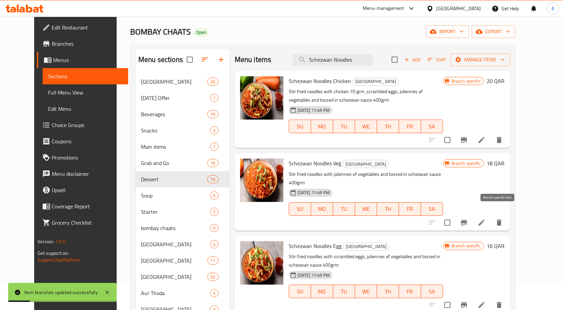
click at [467, 220] on icon "Branch-specific-item" at bounding box center [464, 222] width 6 height 5
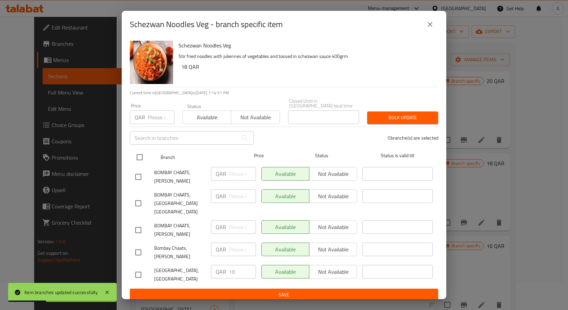
click at [141, 158] on input "checkbox" at bounding box center [140, 157] width 14 height 14
checkbox input "true"
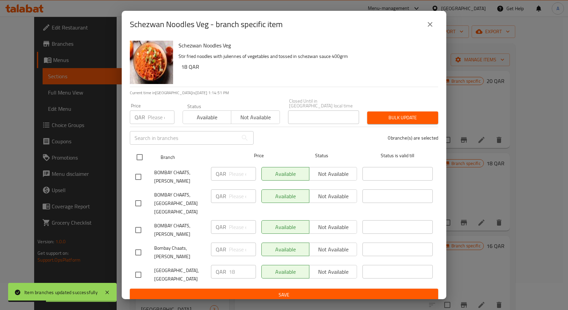
checkbox input "true"
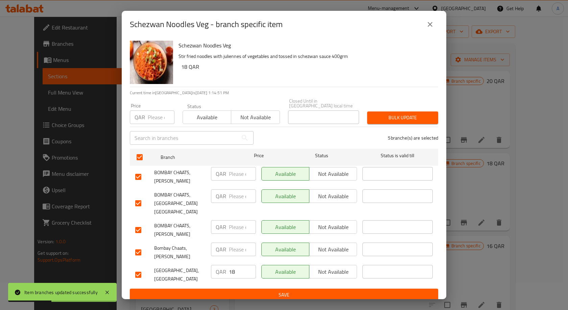
click at [149, 123] on input "number" at bounding box center [161, 117] width 27 height 14
type input "18"
click at [380, 117] on span "Bulk update" at bounding box center [403, 117] width 60 height 8
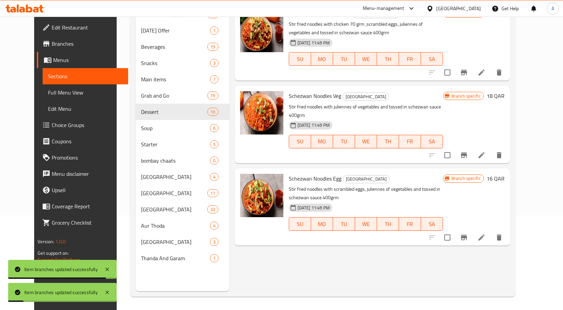
scroll to position [95, 0]
click at [468, 233] on icon "Branch-specific-item" at bounding box center [464, 237] width 8 height 8
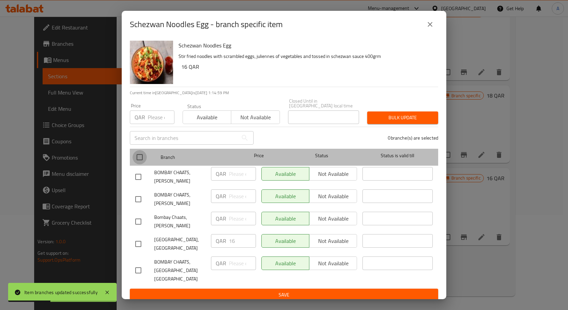
click at [145, 156] on input "checkbox" at bounding box center [140, 157] width 14 height 14
checkbox input "true"
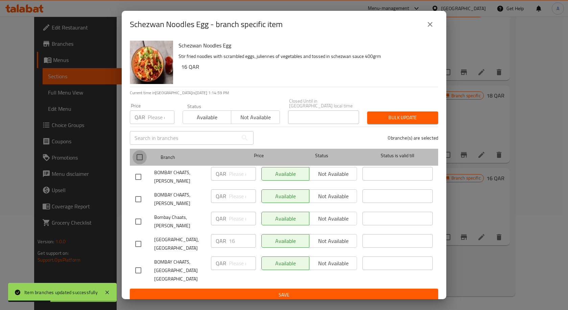
checkbox input "true"
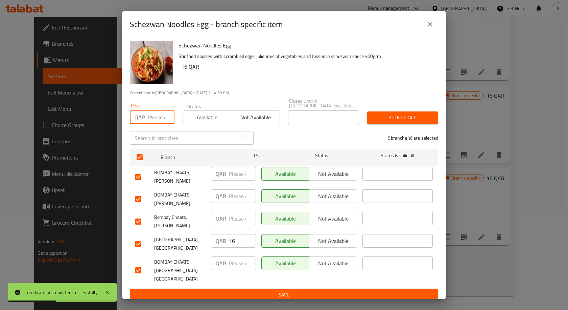
click at [154, 117] on input "number" at bounding box center [161, 117] width 27 height 14
type input "16"
click at [410, 123] on button "Bulk update" at bounding box center [402, 117] width 71 height 13
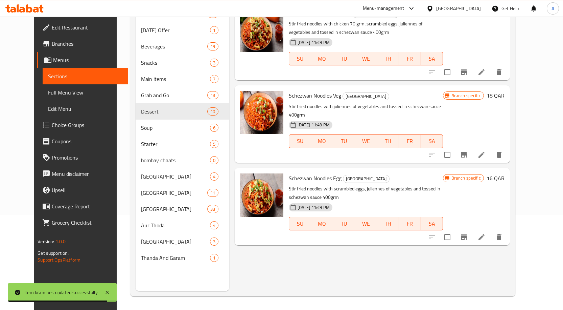
scroll to position [0, 0]
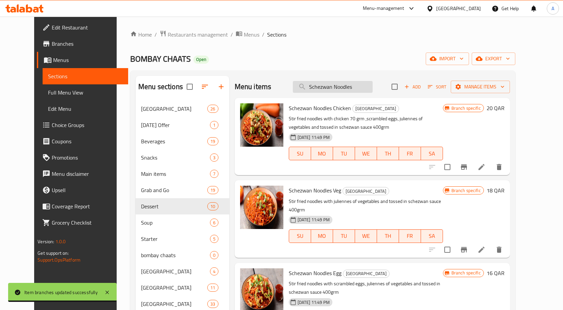
click at [359, 87] on input "Schezwan Noodles" at bounding box center [333, 87] width 80 height 12
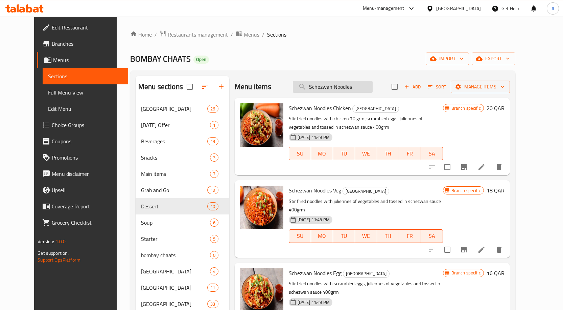
click at [359, 87] on input "Schezwan Noodles" at bounding box center [333, 87] width 80 height 12
paste input "Triple Fried Rice (Vegetable)"
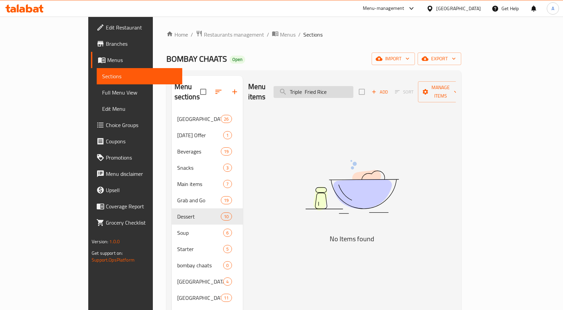
click at [335, 86] on input "Triple Fried Rice" at bounding box center [314, 92] width 80 height 12
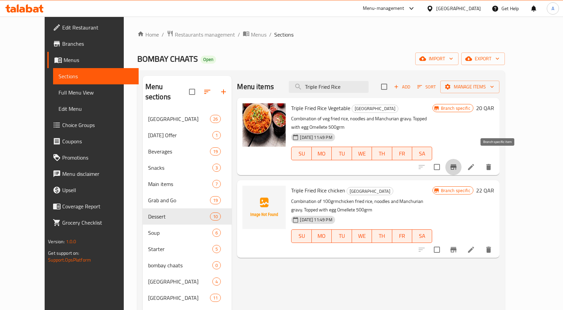
click at [457, 164] on icon "Branch-specific-item" at bounding box center [454, 166] width 6 height 5
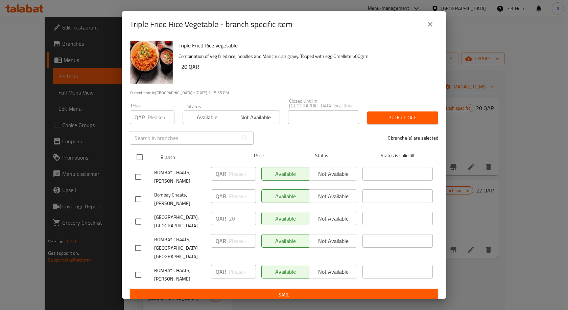
click at [141, 154] on input "checkbox" at bounding box center [140, 157] width 14 height 14
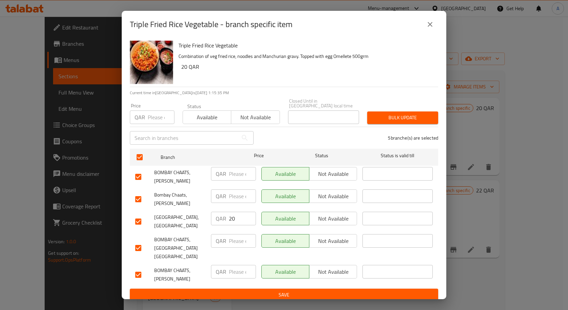
click at [151, 123] on div "Price QAR Price" at bounding box center [152, 113] width 53 height 29
click at [150, 120] on input "number" at bounding box center [161, 117] width 27 height 14
click at [383, 115] on span "Bulk update" at bounding box center [403, 117] width 60 height 8
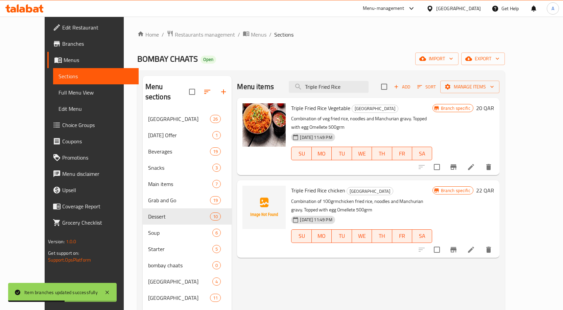
click at [457, 247] on icon "Branch-specific-item" at bounding box center [454, 249] width 6 height 5
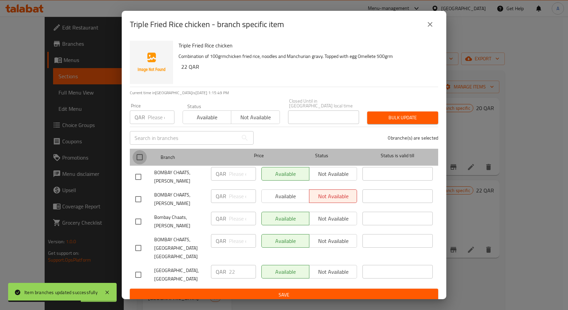
click at [144, 160] on input "checkbox" at bounding box center [140, 157] width 14 height 14
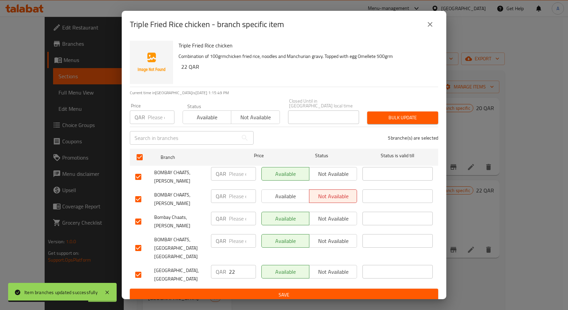
click at [158, 112] on input "number" at bounding box center [161, 117] width 27 height 14
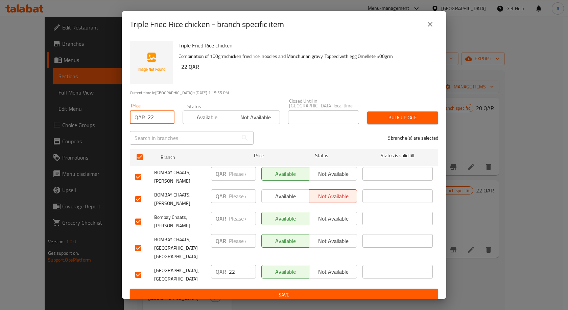
click at [406, 118] on span "Bulk update" at bounding box center [403, 117] width 60 height 8
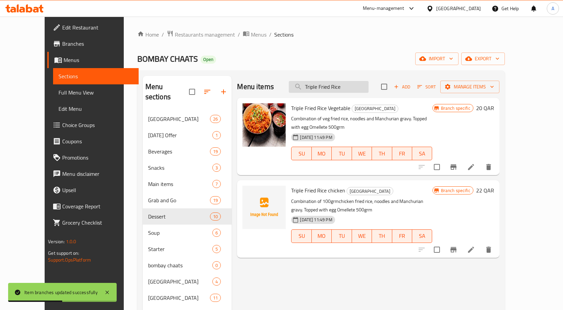
click at [347, 84] on input "Triple Fried Rice" at bounding box center [329, 87] width 80 height 12
paste input "Chicken Manchurian (Dry or Gravy)"
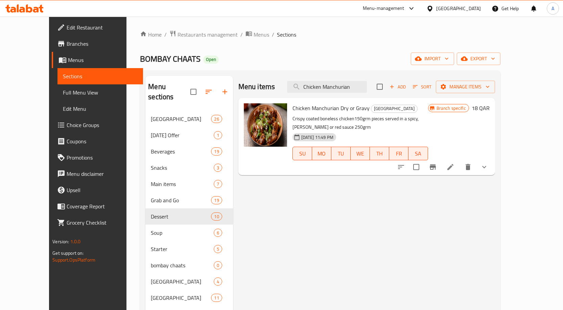
click at [493, 159] on button "show more" at bounding box center [484, 167] width 16 height 16
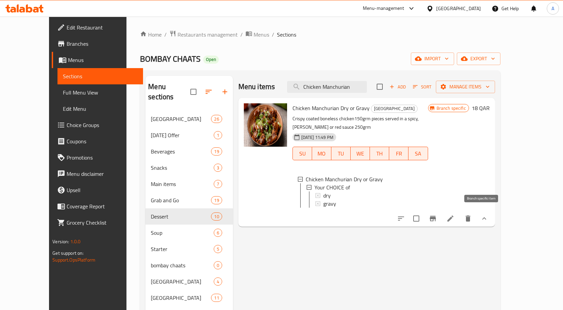
click at [441, 210] on button "Branch-specific-item" at bounding box center [433, 218] width 16 height 16
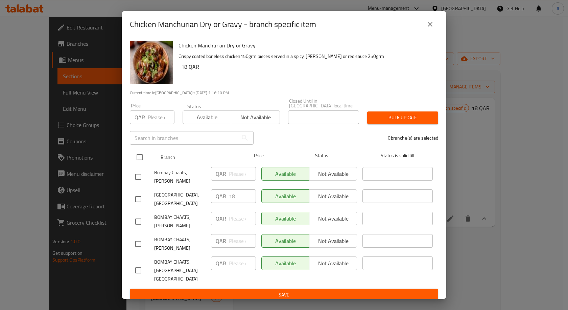
click at [140, 152] on input "checkbox" at bounding box center [140, 157] width 14 height 14
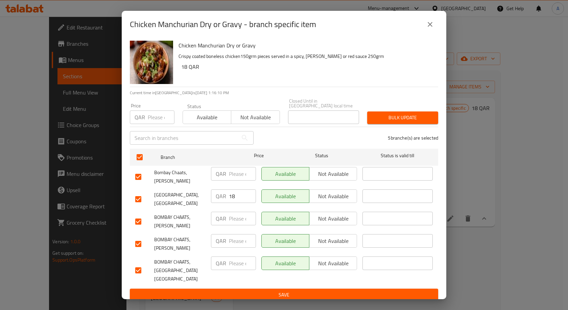
click at [145, 115] on div "QAR Price" at bounding box center [152, 117] width 45 height 14
click at [378, 118] on span "Bulk update" at bounding box center [403, 117] width 60 height 8
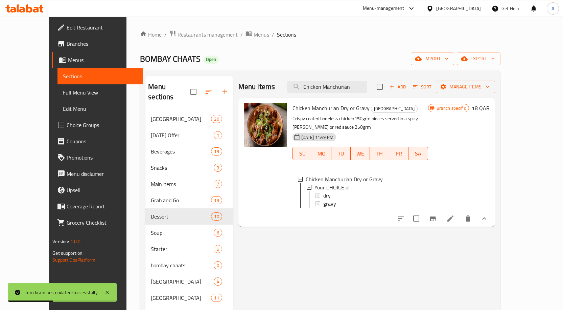
click at [314, 105] on span "Chicken Manchurian Dry or Gravy" at bounding box center [331, 108] width 77 height 10
copy span "Manchurian"
click at [340, 91] on input "Chicken Manchurian" at bounding box center [327, 87] width 80 height 12
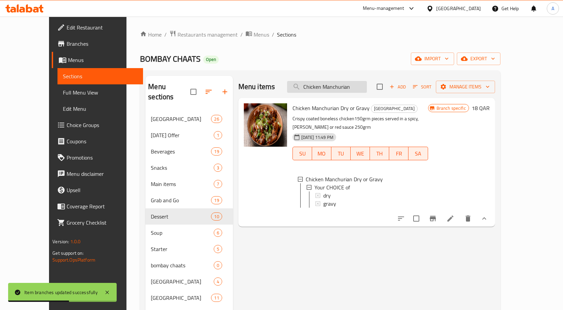
click at [340, 91] on input "Chicken Manchurian" at bounding box center [327, 87] width 80 height 12
paste input "Manchurian"
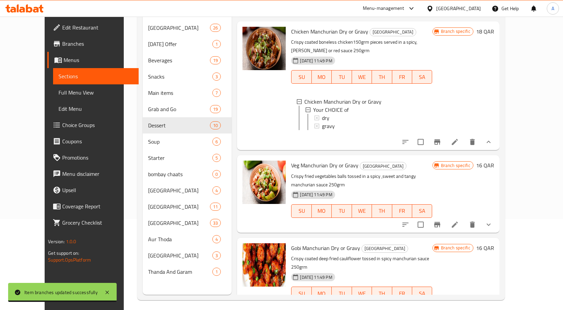
scroll to position [95, 0]
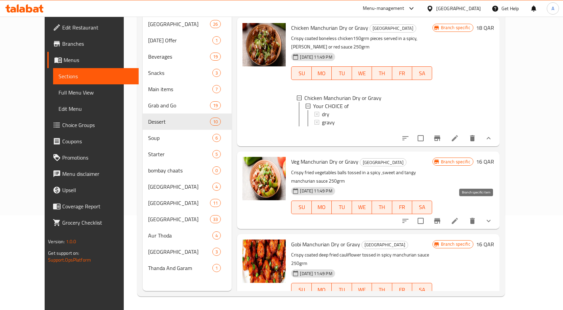
click at [441, 216] on icon "Branch-specific-item" at bounding box center [437, 220] width 8 height 8
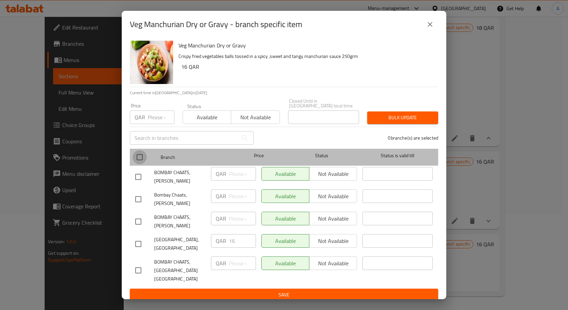
click at [140, 154] on input "checkbox" at bounding box center [140, 157] width 14 height 14
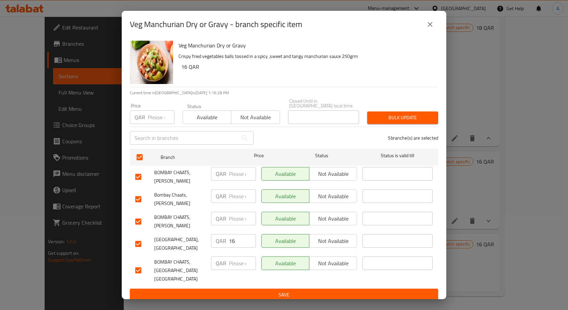
click at [148, 118] on input "number" at bounding box center [161, 117] width 27 height 14
click at [393, 124] on div "Bulk update" at bounding box center [402, 117] width 79 height 21
click at [394, 122] on button "Bulk update" at bounding box center [402, 117] width 71 height 13
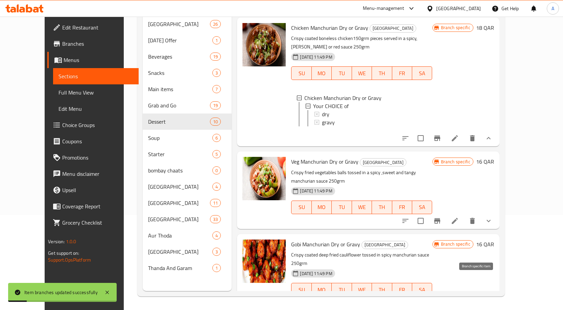
click at [440, 300] on icon "Branch-specific-item" at bounding box center [437, 302] width 6 height 5
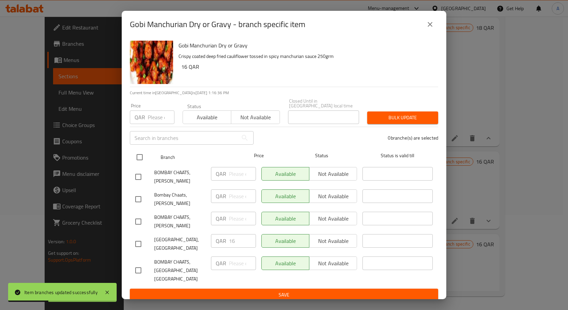
click at [138, 158] on input "checkbox" at bounding box center [140, 157] width 14 height 14
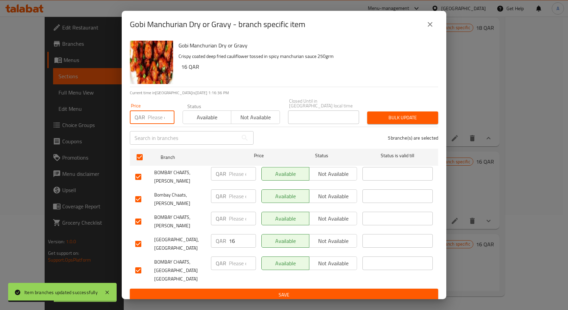
click at [151, 117] on input "number" at bounding box center [161, 117] width 27 height 14
click at [419, 122] on button "Bulk update" at bounding box center [402, 117] width 71 height 13
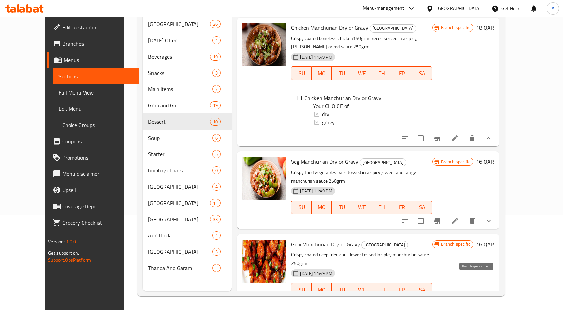
click at [445, 295] on button "Branch-specific-item" at bounding box center [437, 303] width 16 height 16
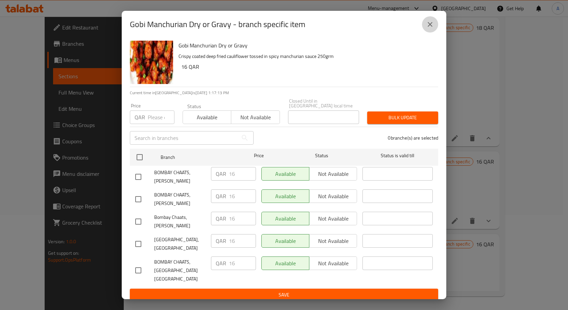
click at [433, 28] on icon "close" at bounding box center [430, 24] width 8 height 8
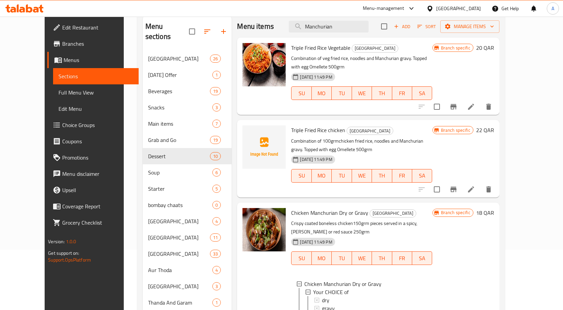
scroll to position [0, 0]
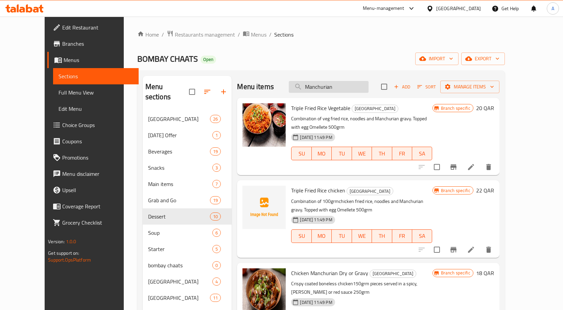
click at [355, 89] on input "Manchurian" at bounding box center [329, 87] width 80 height 12
paste input "Paneer Chilli"
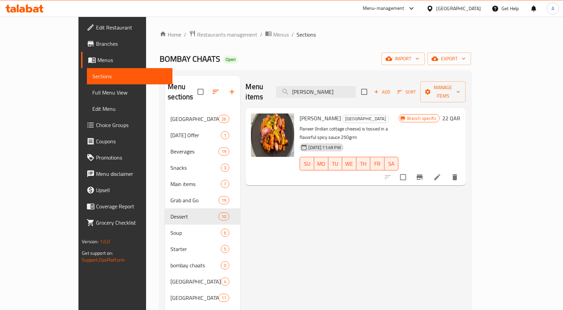
click at [424, 173] on icon "Branch-specific-item" at bounding box center [420, 177] width 8 height 8
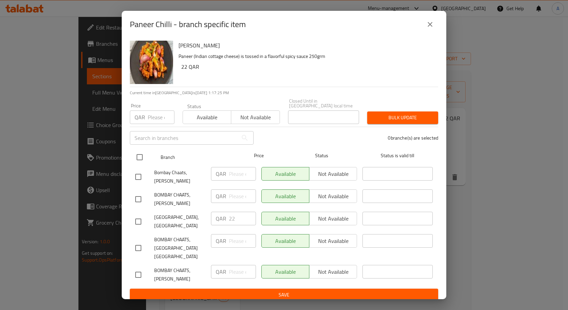
click at [136, 156] on input "checkbox" at bounding box center [140, 157] width 14 height 14
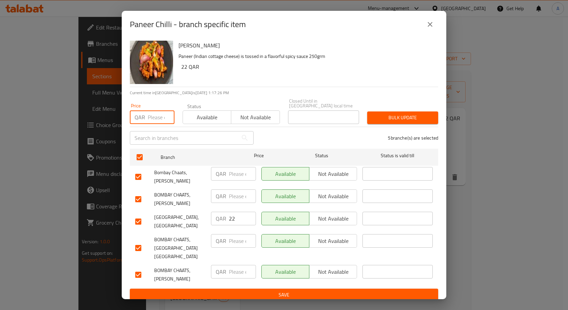
click at [157, 117] on input "number" at bounding box center [161, 117] width 27 height 14
click at [411, 114] on span "Bulk update" at bounding box center [403, 117] width 60 height 8
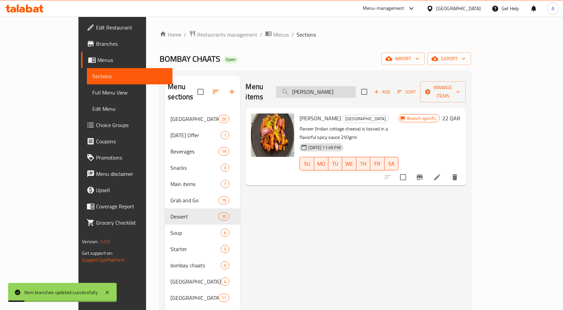
click at [343, 86] on input "Paneer Chilli" at bounding box center [316, 92] width 80 height 12
paste input "Chilli Chicken (Dry / Gravy)"
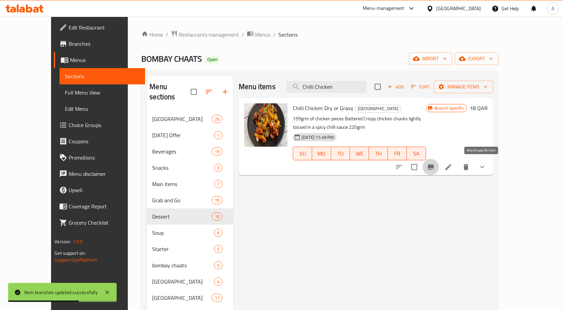
click at [435, 165] on icon "Branch-specific-item" at bounding box center [431, 167] width 8 height 8
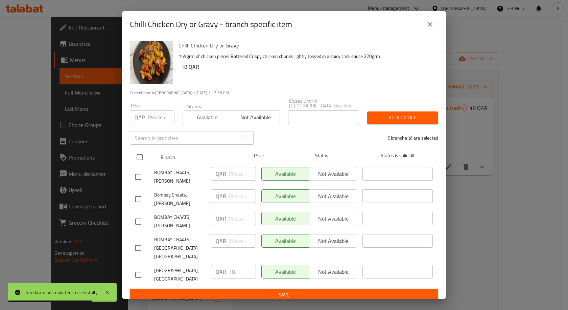
click at [139, 159] on input "checkbox" at bounding box center [140, 157] width 14 height 14
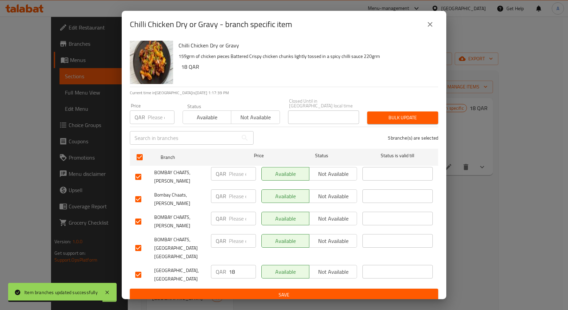
click at [156, 117] on input "number" at bounding box center [161, 117] width 27 height 14
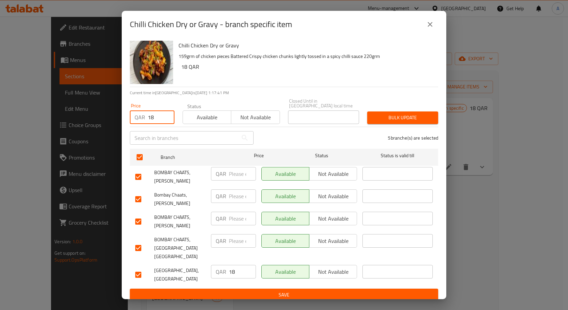
click at [363, 112] on div "Bulk update" at bounding box center [402, 117] width 79 height 21
click at [377, 114] on span "Bulk update" at bounding box center [403, 117] width 60 height 8
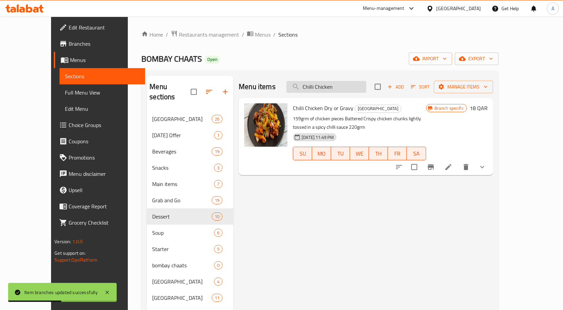
click at [351, 89] on input "Chilli Chicken" at bounding box center [327, 87] width 80 height 12
paste input "Pastries Tiramisu"
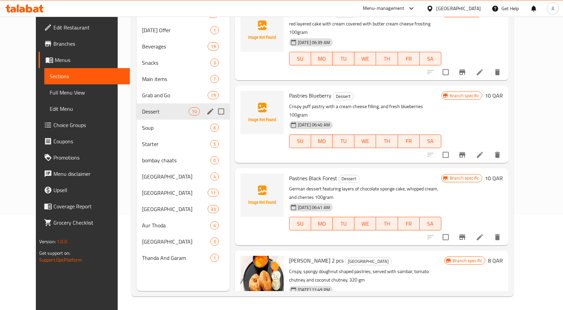
click at [139, 106] on div "Dessert 10" at bounding box center [183, 111] width 93 height 16
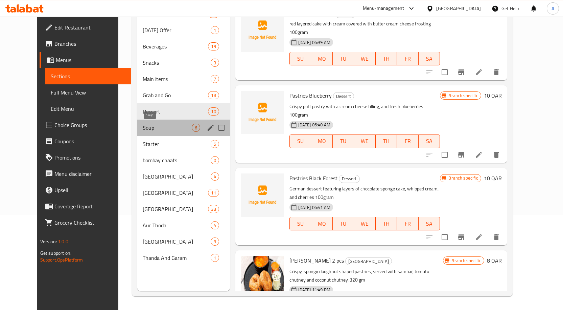
click at [143, 126] on span "Soup" at bounding box center [167, 127] width 49 height 8
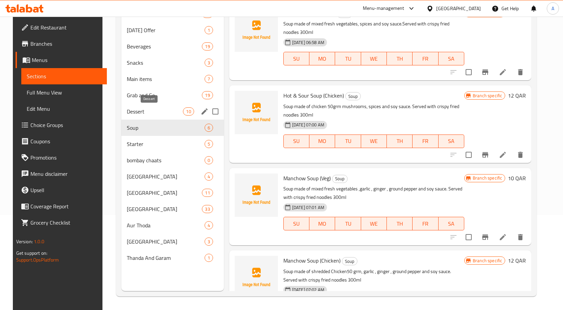
click at [133, 113] on span "Dessert" at bounding box center [155, 111] width 56 height 8
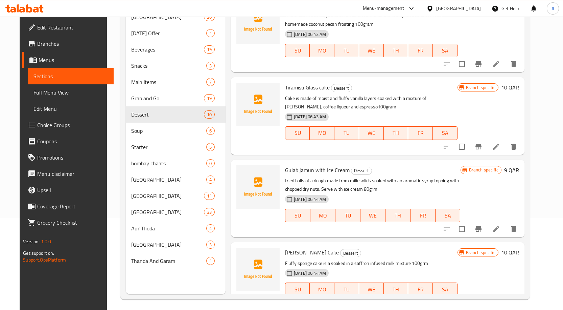
scroll to position [95, 0]
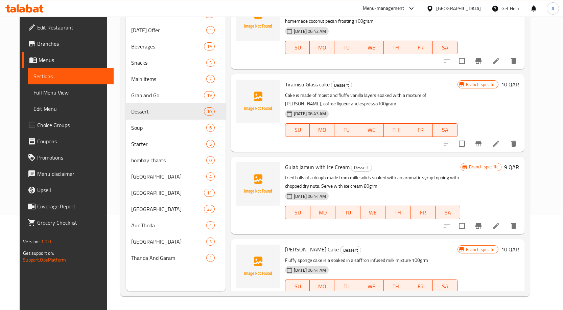
click at [296, 79] on span "Tiramisu Glass cake" at bounding box center [307, 84] width 45 height 10
copy span "Tiramisu"
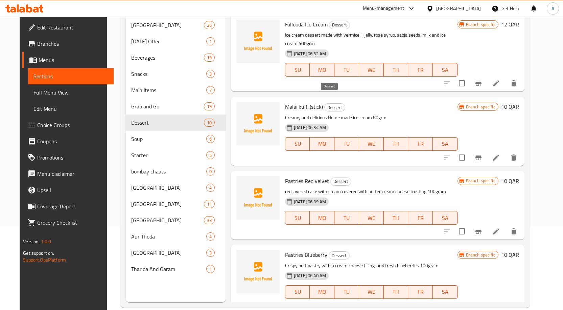
scroll to position [0, 0]
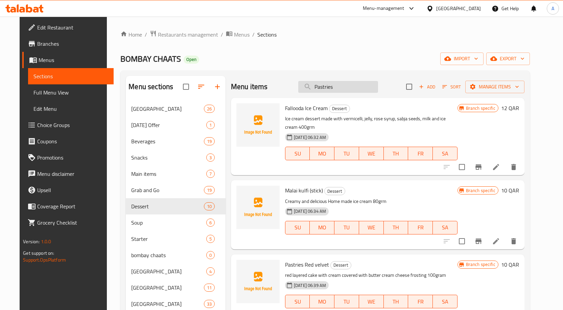
click at [348, 90] on input "Pastries" at bounding box center [338, 87] width 80 height 12
paste input "Tiramisu"
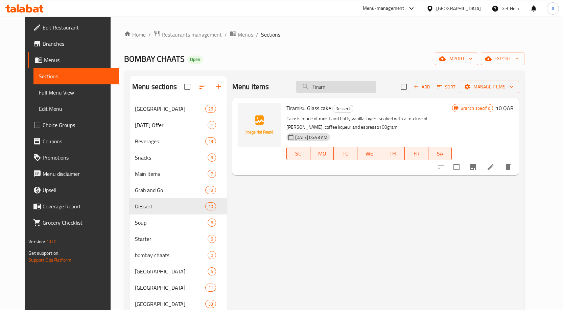
click at [339, 83] on input "Tiram" at bounding box center [336, 87] width 80 height 12
paste input "Pastries Tiramisu"
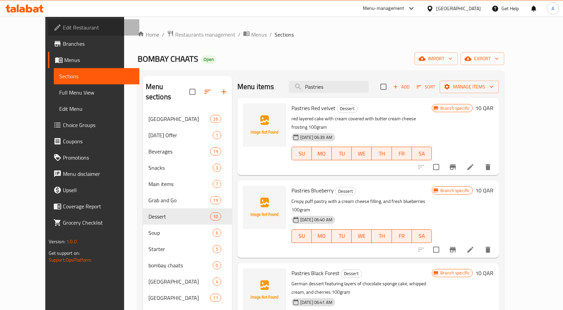
click at [63, 28] on span "Edit Restaurant" at bounding box center [98, 27] width 71 height 8
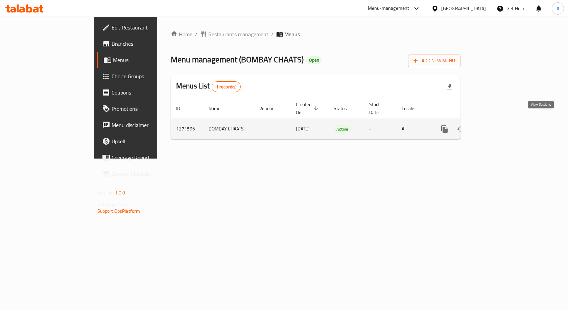
click at [498, 125] on icon "enhanced table" at bounding box center [493, 129] width 8 height 8
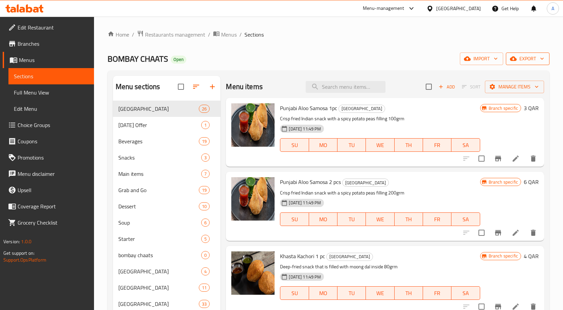
click at [527, 61] on span "export" at bounding box center [527, 58] width 33 height 8
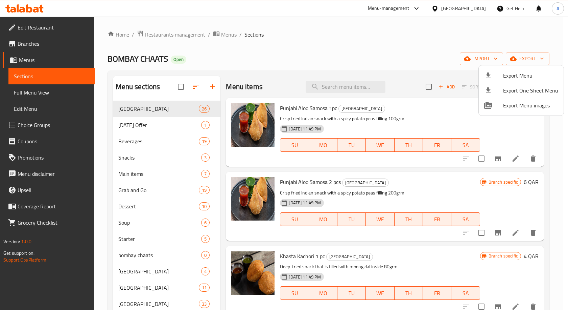
click at [536, 72] on span "Export Menu" at bounding box center [530, 75] width 55 height 8
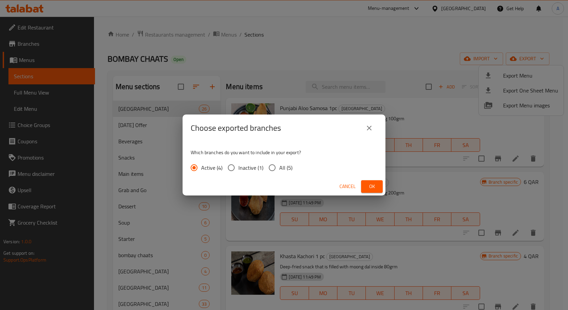
click at [345, 182] on span "Cancel" at bounding box center [348, 186] width 16 height 8
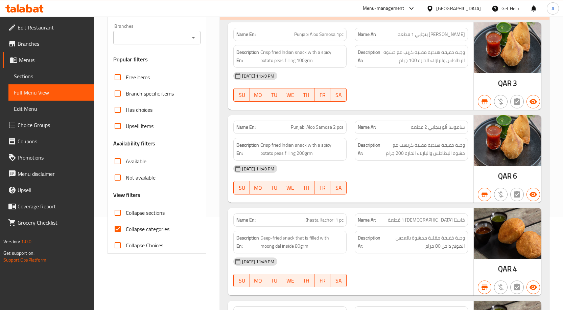
scroll to position [101, 0]
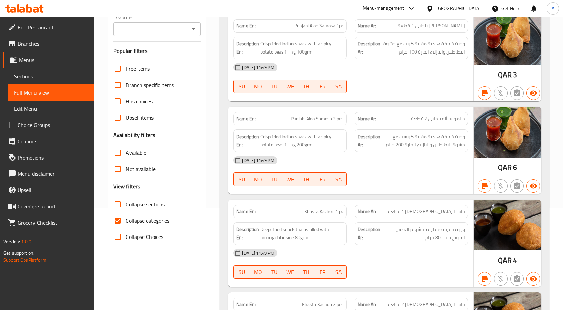
drag, startPoint x: 145, startPoint y: 221, endPoint x: 168, endPoint y: 211, distance: 24.8
click at [145, 221] on span "Collapse categories" at bounding box center [148, 220] width 44 height 8
click at [126, 221] on input "Collapse categories" at bounding box center [118, 220] width 16 height 16
checkbox input "false"
click at [200, 32] on div "Branches" at bounding box center [157, 29] width 88 height 14
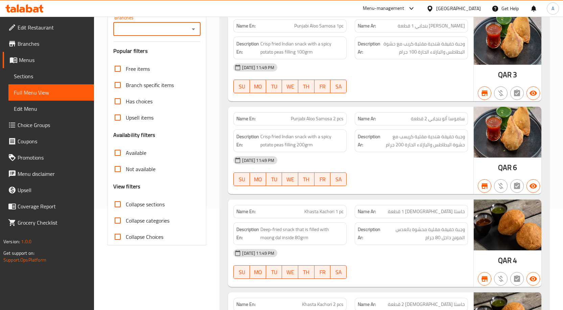
click at [194, 29] on icon "Open" at bounding box center [193, 29] width 3 height 2
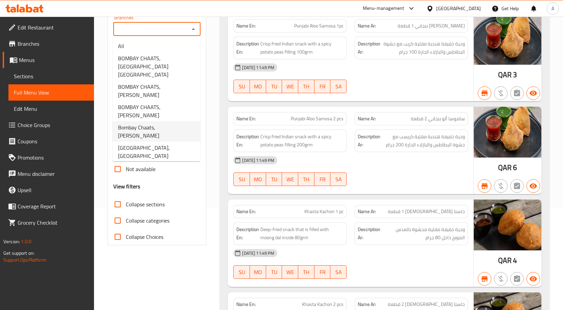
click at [162, 123] on span "Bombay Chaats, Al Wukair" at bounding box center [156, 131] width 77 height 16
type input "Bombay Chaats, Al Wukair"
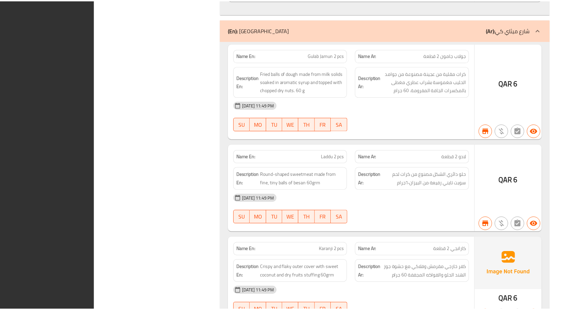
scroll to position [18295, 0]
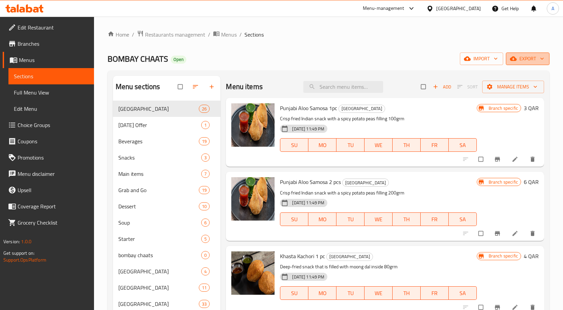
click at [541, 58] on icon "button" at bounding box center [542, 59] width 3 height 2
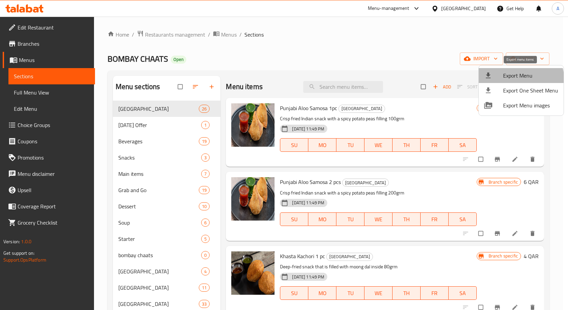
click at [513, 81] on li "Export Menu" at bounding box center [521, 75] width 85 height 15
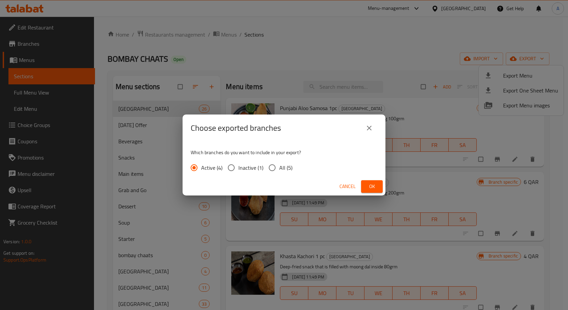
click at [277, 169] on input "All (5)" at bounding box center [272, 167] width 14 height 14
radio input "true"
click at [375, 183] on span "Ok" at bounding box center [372, 186] width 11 height 8
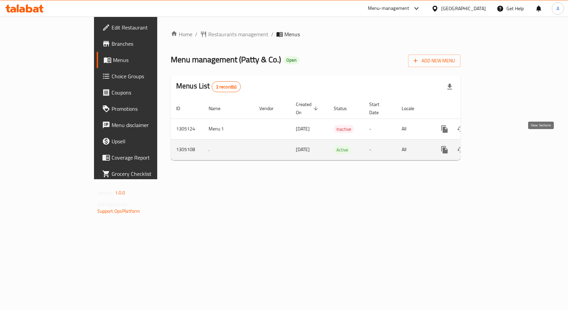
click at [498, 145] on icon "enhanced table" at bounding box center [493, 149] width 8 height 8
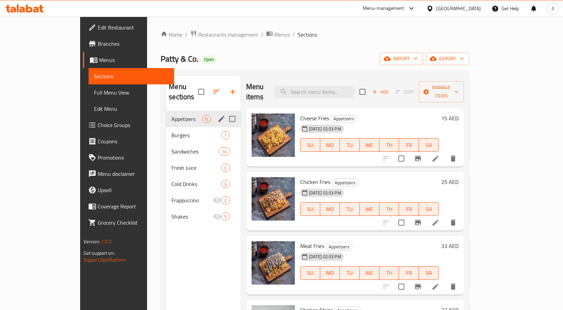
click at [166, 111] on div "Appetizers 6" at bounding box center [203, 119] width 74 height 16
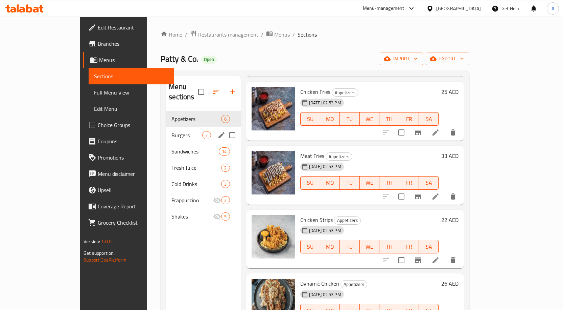
click at [171, 131] on span "Burgers" at bounding box center [186, 135] width 31 height 8
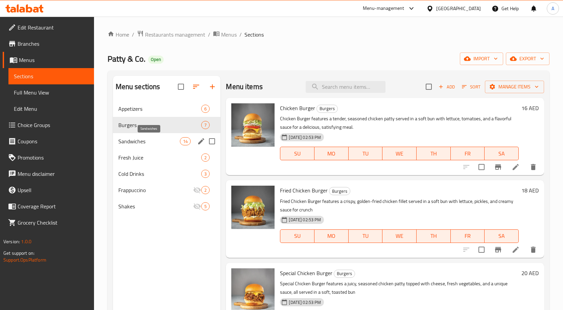
click at [144, 141] on span "Sandwiches" at bounding box center [149, 141] width 62 height 8
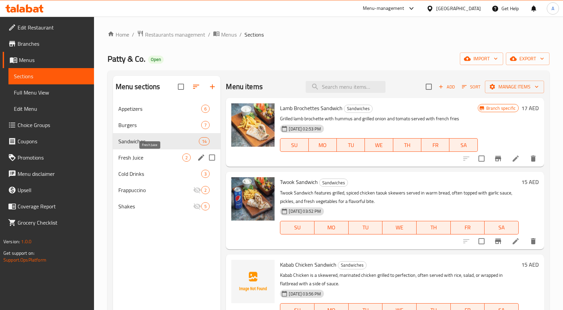
click at [138, 157] on span "Fresh Juice" at bounding box center [150, 157] width 64 height 8
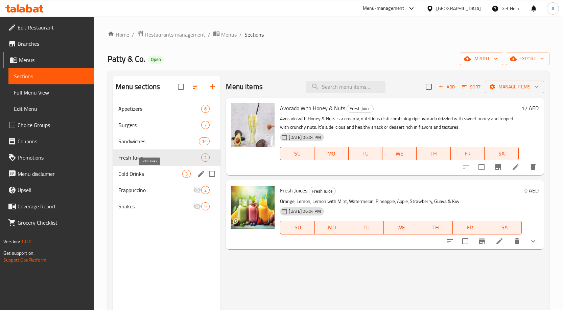
click at [138, 173] on span "Cold Drinks" at bounding box center [150, 173] width 64 height 8
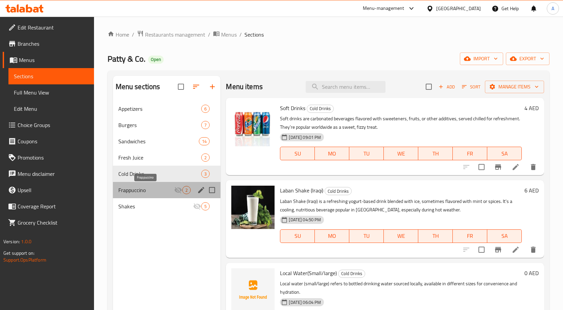
click at [140, 192] on span "Frappuccino" at bounding box center [146, 190] width 56 height 8
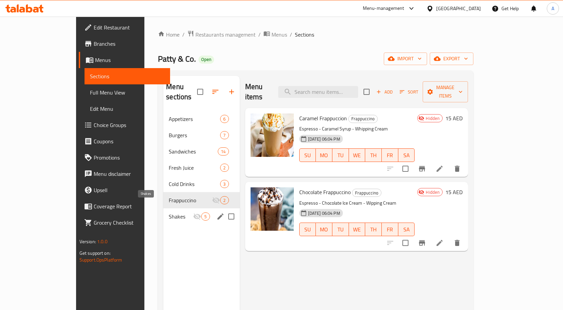
click at [169, 212] on span "Shakes" at bounding box center [181, 216] width 24 height 8
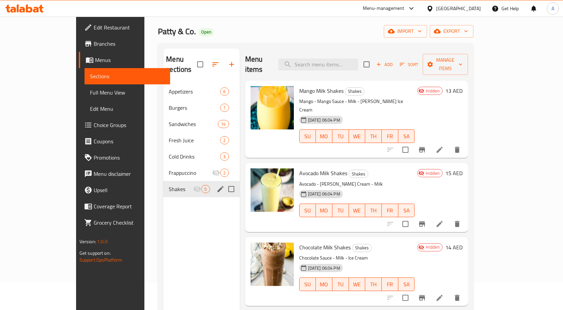
scroll to position [27, 0]
click at [169, 169] on span "Frappuccino" at bounding box center [181, 173] width 24 height 8
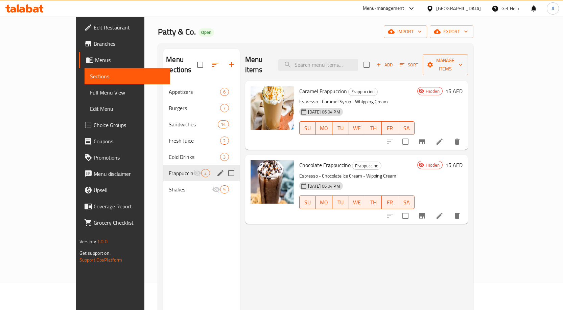
click at [224, 166] on input "Menu sections" at bounding box center [231, 173] width 14 height 14
checkbox input "true"
click at [224, 182] on input "Menu sections" at bounding box center [231, 189] width 14 height 14
checkbox input "true"
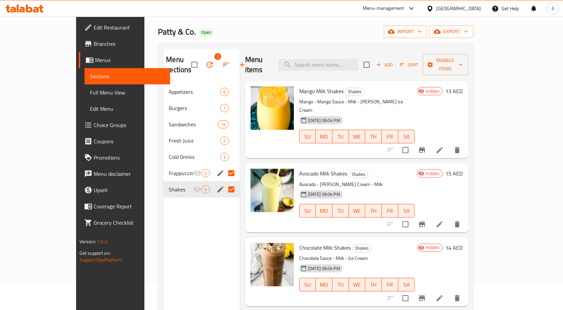
click at [202, 65] on button "button" at bounding box center [210, 64] width 16 height 16
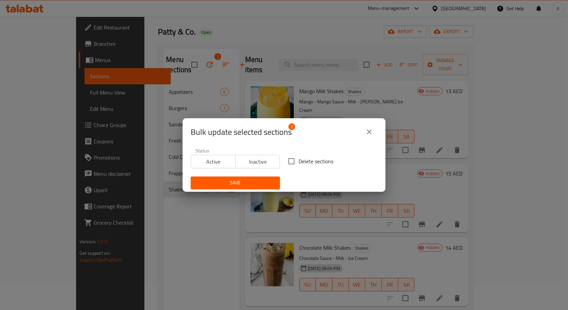
click at [222, 158] on span "Active" at bounding box center [213, 162] width 39 height 10
click at [248, 186] on span "Save" at bounding box center [235, 182] width 78 height 8
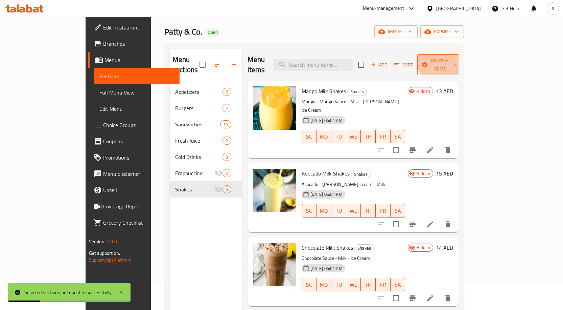
click at [463, 55] on button "Manage items" at bounding box center [439, 64] width 45 height 21
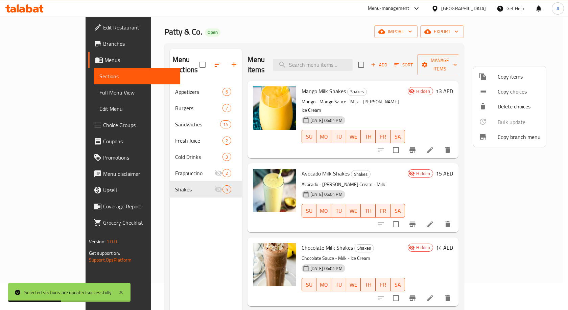
click at [158, 219] on div at bounding box center [284, 155] width 568 height 310
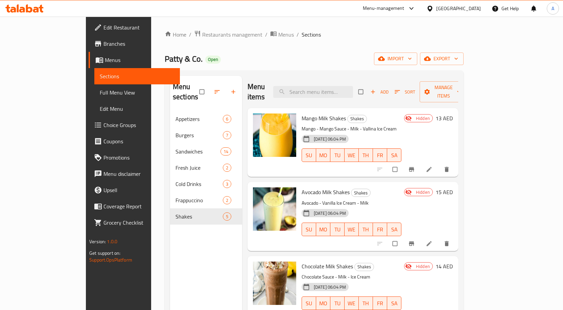
click at [458, 80] on div "Menu items Add Sort Manage items" at bounding box center [353, 92] width 211 height 32
click at [462, 84] on span "Manage items" at bounding box center [443, 91] width 37 height 17
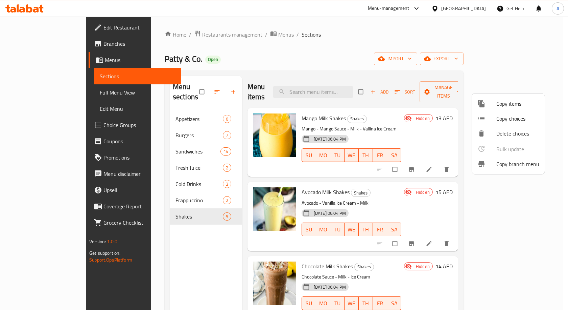
click at [524, 64] on div at bounding box center [284, 155] width 568 height 310
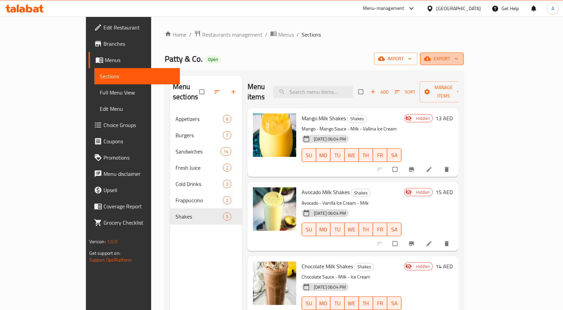
click at [464, 63] on button "export" at bounding box center [442, 58] width 44 height 13
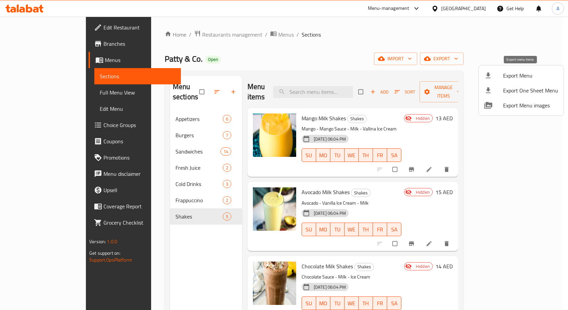
click at [530, 75] on span "Export Menu" at bounding box center [530, 75] width 55 height 8
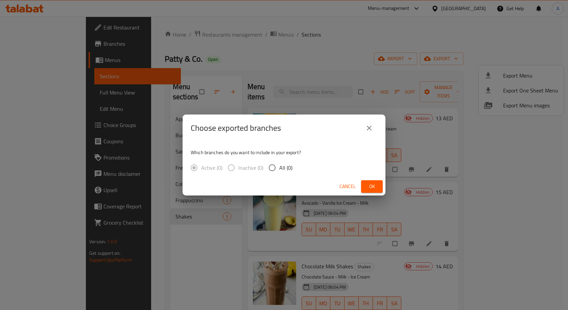
click at [289, 170] on span "All (0)" at bounding box center [285, 167] width 13 height 8
click at [279, 170] on input "All (0)" at bounding box center [272, 167] width 14 height 14
radio input "true"
click at [374, 184] on span "Ok" at bounding box center [372, 186] width 11 height 8
click at [374, 119] on div "Choose exported branches" at bounding box center [284, 127] width 203 height 27
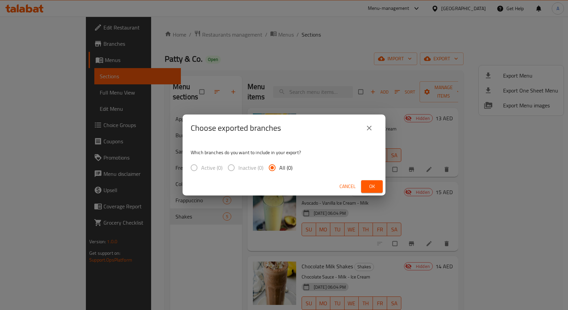
click at [377, 122] on div "Choose exported branches" at bounding box center [284, 128] width 187 height 16
click at [369, 131] on icon "close" at bounding box center [369, 128] width 8 height 8
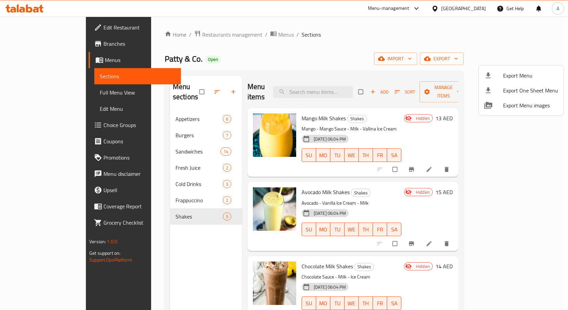
click at [374, 81] on div at bounding box center [284, 155] width 568 height 310
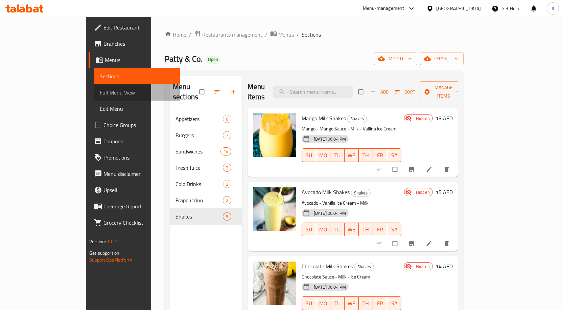
click at [94, 88] on link "Full Menu View" at bounding box center [137, 92] width 86 height 16
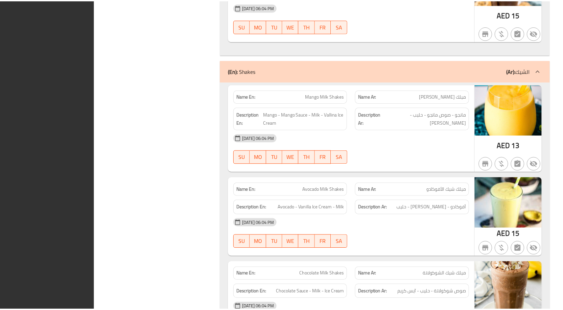
scroll to position [4325, 0]
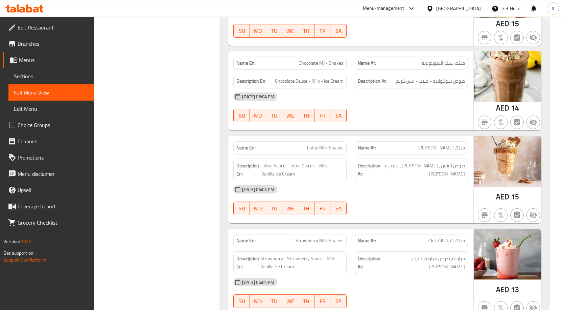
drag, startPoint x: 28, startPoint y: 72, endPoint x: 32, endPoint y: 74, distance: 4.1
click at [28, 72] on span "Sections" at bounding box center [51, 76] width 75 height 8
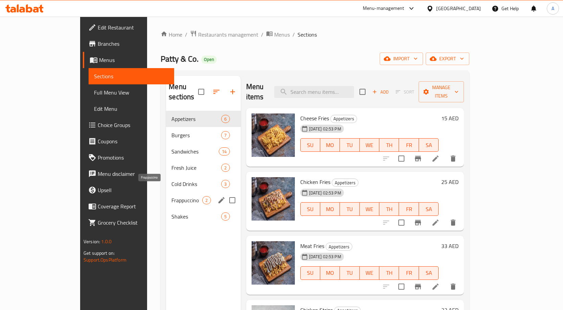
click at [171, 196] on span "Frappuccino" at bounding box center [186, 200] width 31 height 8
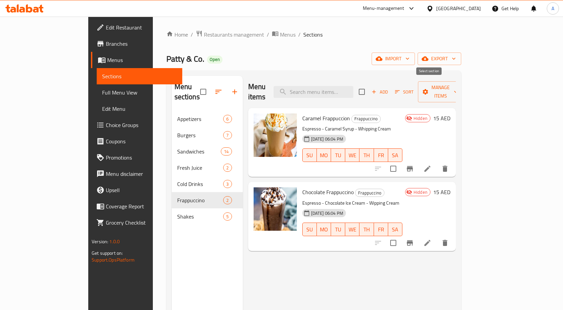
click at [369, 85] on input "checkbox" at bounding box center [362, 92] width 14 height 14
checkbox input "true"
click at [458, 87] on span "Manage items" at bounding box center [441, 91] width 35 height 17
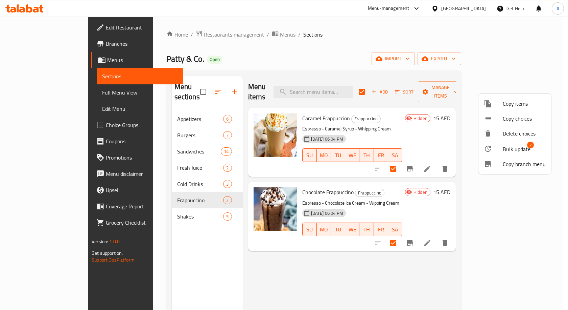
click at [528, 150] on span "Bulk update" at bounding box center [517, 149] width 28 height 8
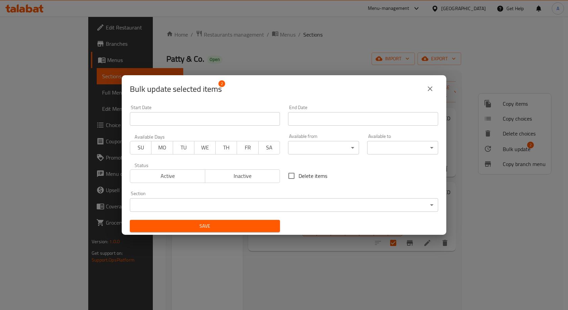
click at [179, 182] on div "Status Active Inactive" at bounding box center [205, 172] width 158 height 28
click at [176, 180] on span "Active" at bounding box center [168, 176] width 70 height 10
click at [214, 224] on span "Save" at bounding box center [204, 226] width 139 height 8
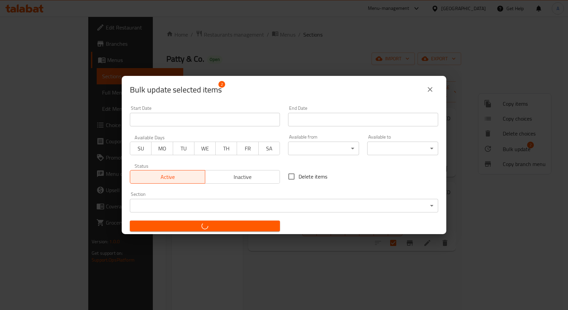
checkbox input "false"
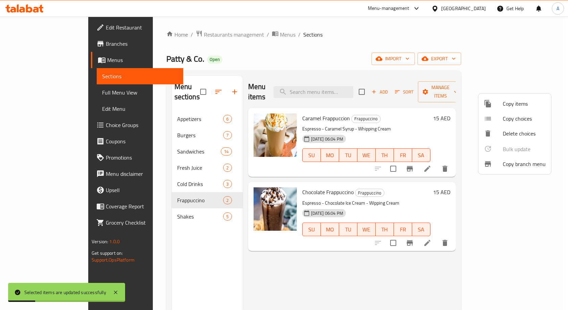
click at [134, 204] on div at bounding box center [284, 155] width 568 height 310
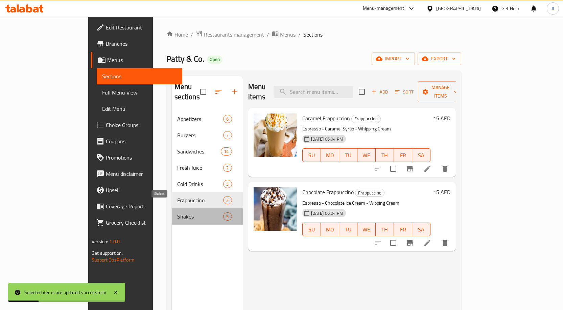
click at [177, 212] on span "Shakes" at bounding box center [200, 216] width 46 height 8
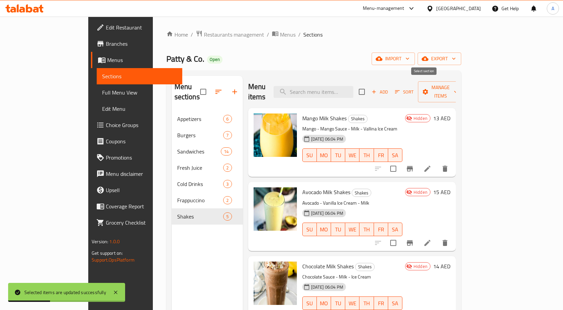
click at [369, 87] on input "checkbox" at bounding box center [362, 92] width 14 height 14
checkbox input "true"
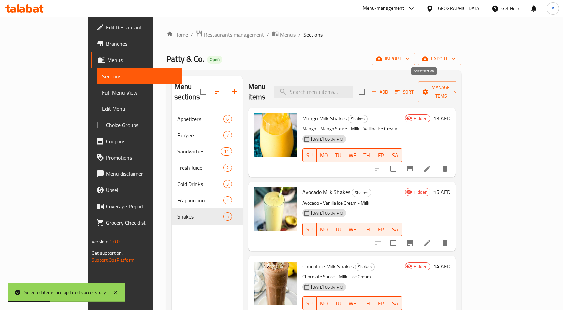
checkbox input "true"
click at [463, 91] on button "Manage items" at bounding box center [440, 91] width 45 height 21
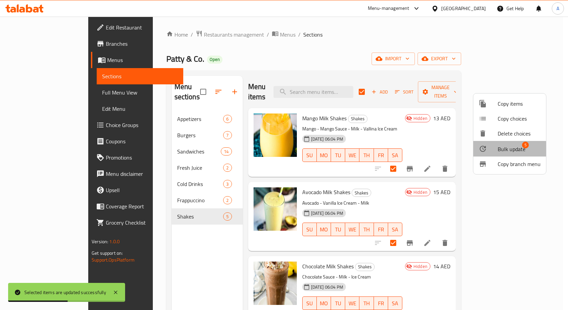
click at [498, 152] on div at bounding box center [488, 148] width 19 height 8
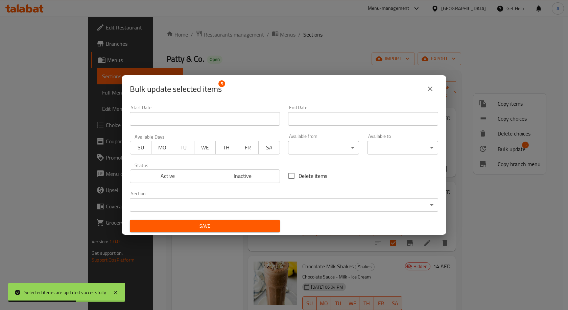
click at [183, 177] on span "Active" at bounding box center [168, 176] width 70 height 10
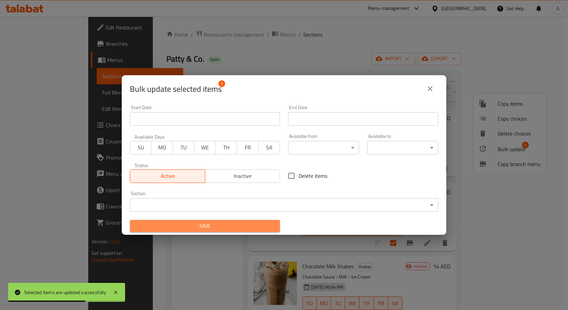
click at [213, 230] on button "Save" at bounding box center [205, 226] width 150 height 13
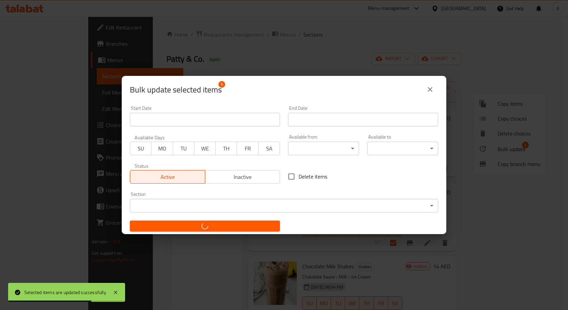
checkbox input "false"
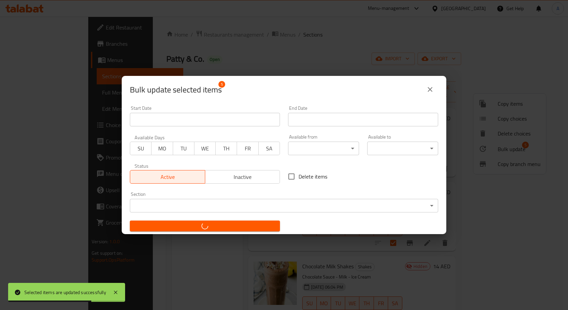
checkbox input "false"
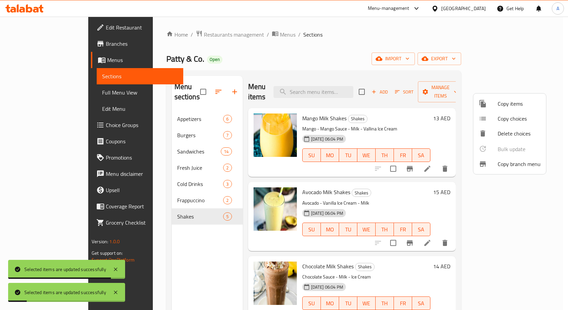
click at [36, 90] on div at bounding box center [284, 155] width 568 height 310
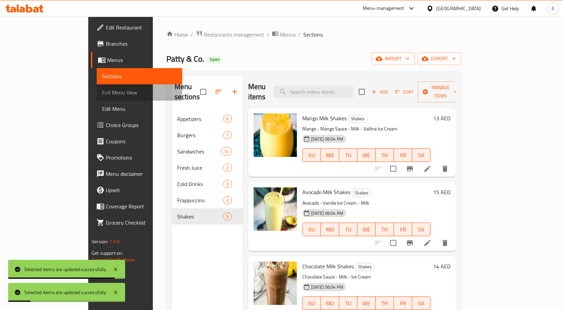
click at [102, 90] on span "Full Menu View" at bounding box center [139, 92] width 75 height 8
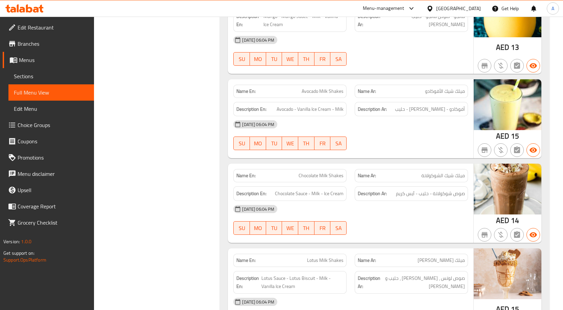
scroll to position [4156, 0]
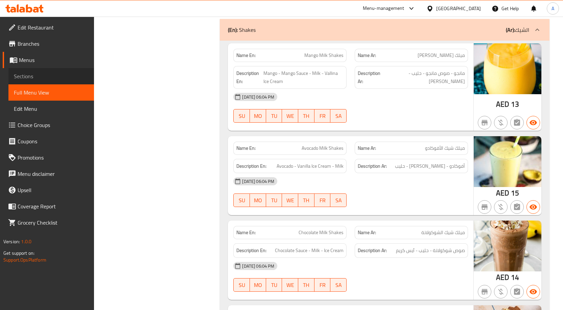
click at [30, 75] on span "Sections" at bounding box center [51, 76] width 75 height 8
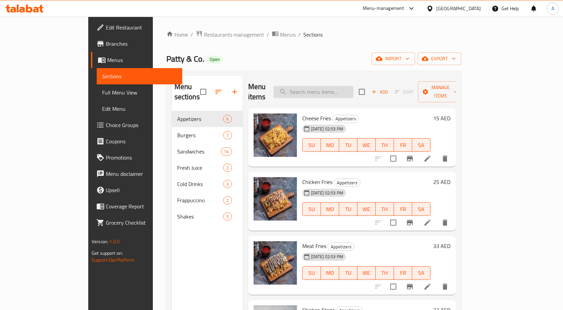
click at [344, 90] on input "search" at bounding box center [314, 92] width 80 height 12
paste input "[DEMOGRAPHIC_DATA] BURGER"
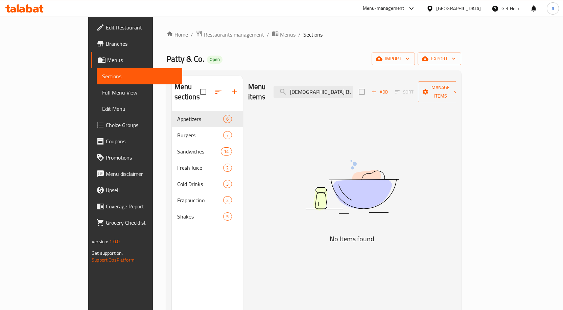
drag, startPoint x: 367, startPoint y: 85, endPoint x: 244, endPoint y: 83, distance: 123.2
click at [248, 83] on div "Menu items IRAQI BURGER Add Sort Manage items" at bounding box center [352, 92] width 208 height 32
paste input "MURCHELAGO BURGE"
type input "MURCHELAGO BURGE"
drag, startPoint x: 237, startPoint y: 29, endPoint x: 235, endPoint y: 37, distance: 8.3
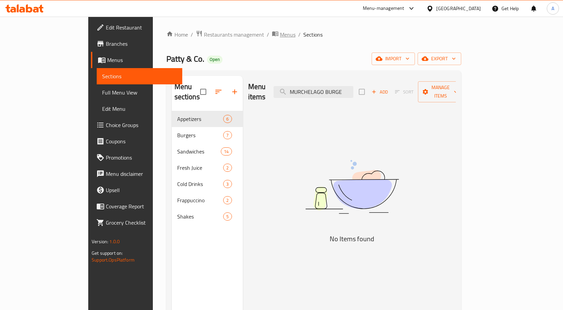
click at [237, 29] on div "Home / Restaurants management / Menus / Sections Patty & Co. Open import export…" at bounding box center [314, 211] width 322 height 388
click at [280, 37] on span "Menus" at bounding box center [288, 34] width 16 height 8
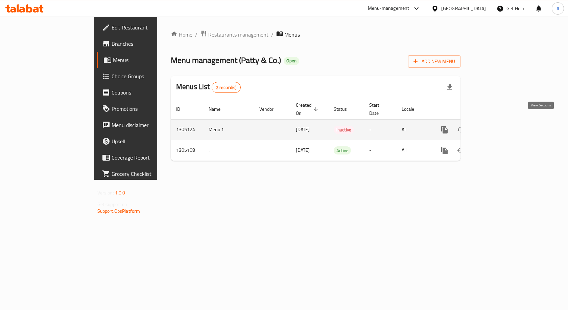
click at [498, 125] on icon "enhanced table" at bounding box center [493, 129] width 8 height 8
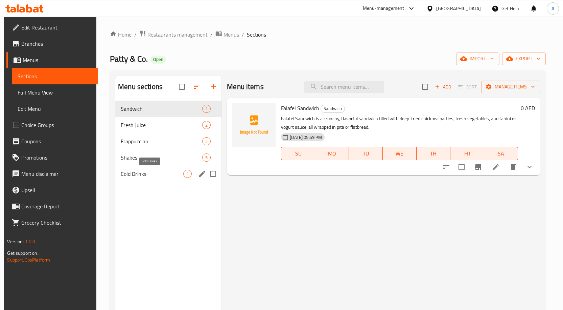
click at [154, 172] on span "Cold Drinks" at bounding box center [152, 173] width 63 height 8
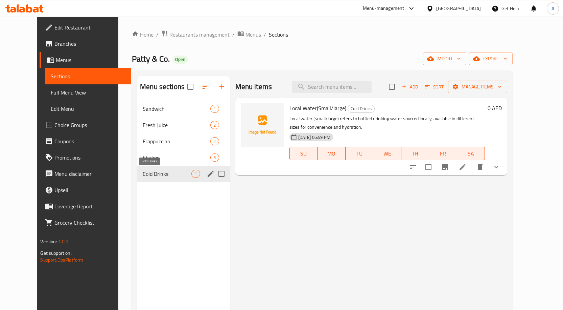
click at [153, 143] on span "Frappuccino" at bounding box center [177, 141] width 68 height 8
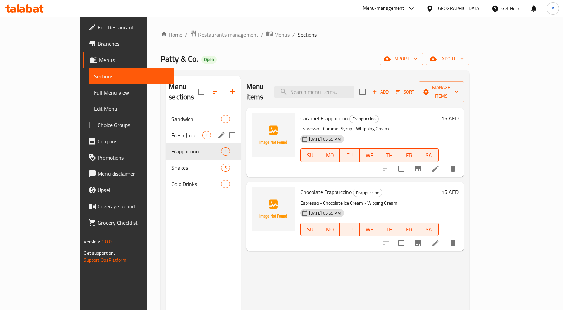
click at [166, 132] on div "Fresh Juice 2" at bounding box center [203, 135] width 74 height 16
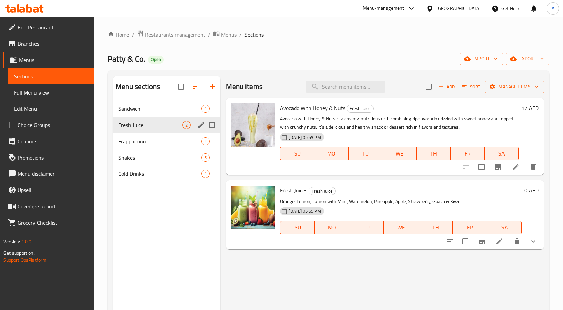
click at [147, 118] on div "Fresh Juice 2" at bounding box center [167, 125] width 108 height 16
click at [146, 112] on span "Sandwich" at bounding box center [150, 109] width 64 height 8
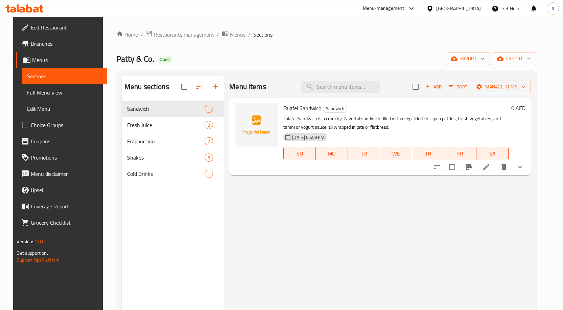
click at [230, 39] on span "Menus" at bounding box center [238, 34] width 16 height 8
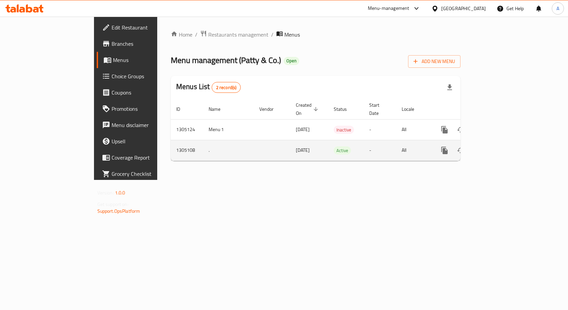
click at [498, 146] on icon "enhanced table" at bounding box center [493, 150] width 8 height 8
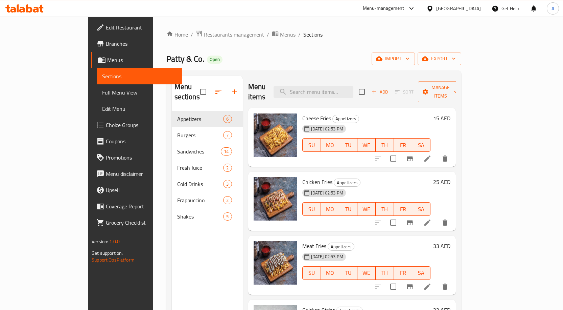
click at [280, 35] on span "Menus" at bounding box center [288, 34] width 16 height 8
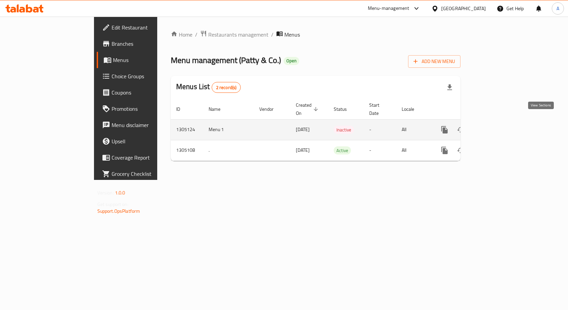
click at [498, 125] on icon "enhanced table" at bounding box center [493, 129] width 8 height 8
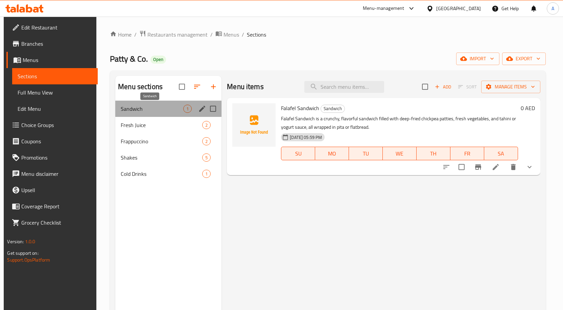
click at [155, 112] on span "Sandwich" at bounding box center [152, 109] width 63 height 8
click at [157, 125] on span "Fresh Juice" at bounding box center [152, 125] width 63 height 8
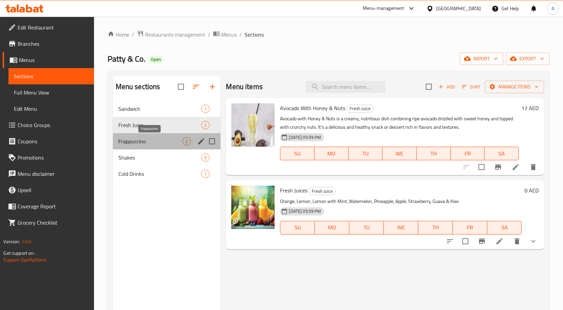
click at [158, 137] on span "Frappuccino" at bounding box center [150, 141] width 64 height 8
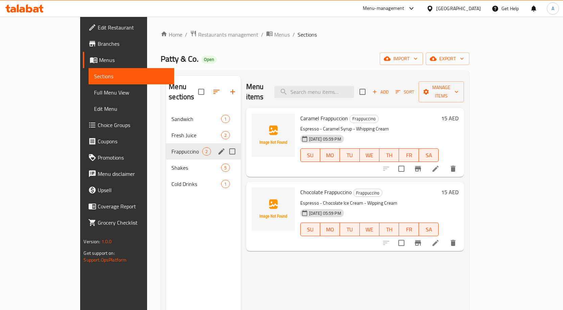
click at [166, 145] on div "Frappuccino 2" at bounding box center [203, 151] width 74 height 16
click at [166, 159] on div "Shakes 5" at bounding box center [203, 167] width 74 height 16
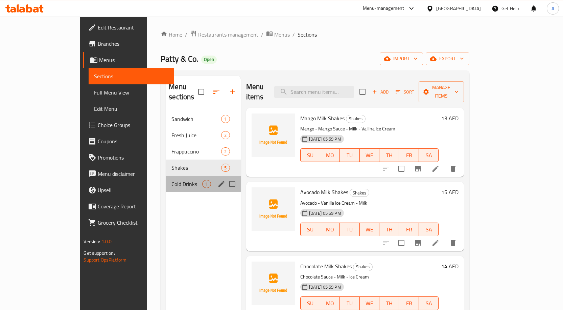
click at [166, 176] on div "Cold Drinks 1" at bounding box center [203, 184] width 74 height 16
